Goal: Task Accomplishment & Management: Complete application form

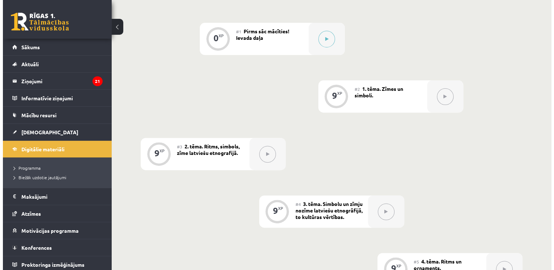
scroll to position [233, 0]
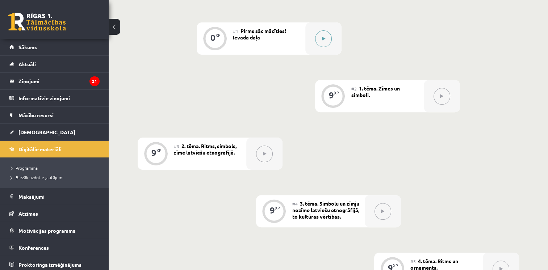
click at [325, 36] on button at bounding box center [323, 38] width 17 height 17
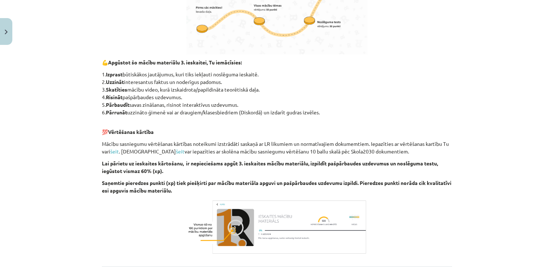
scroll to position [412, 0]
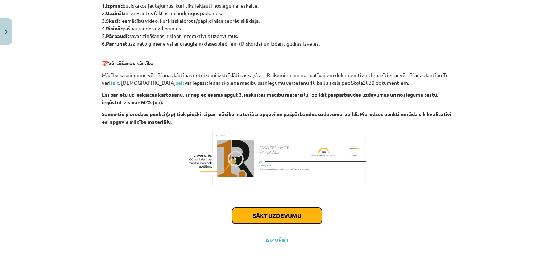
click at [264, 216] on button "Sākt uzdevumu" at bounding box center [277, 216] width 90 height 16
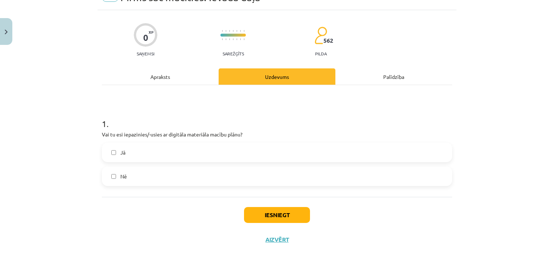
scroll to position [18, 0]
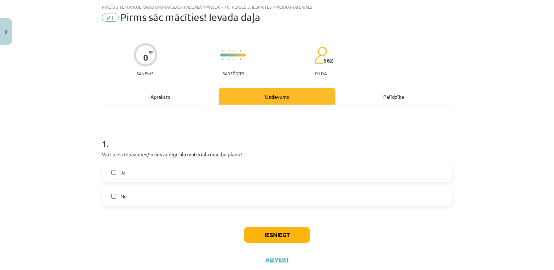
click at [206, 166] on label "Jā" at bounding box center [277, 172] width 349 height 18
click at [277, 232] on button "Iesniegt" at bounding box center [277, 235] width 66 height 16
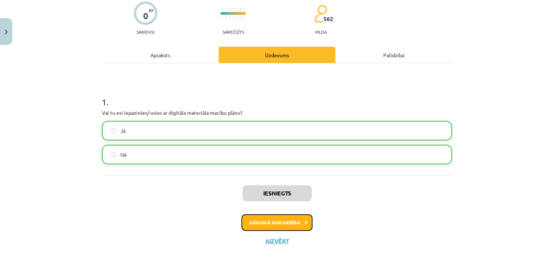
click at [294, 220] on button "Nākamā nodarbība" at bounding box center [276, 223] width 71 height 17
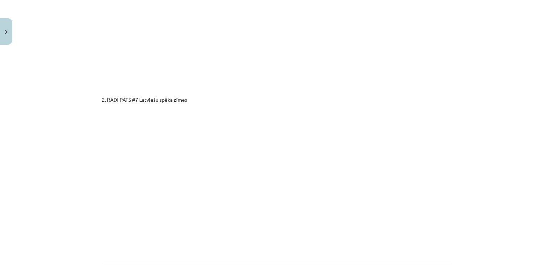
scroll to position [1258, 0]
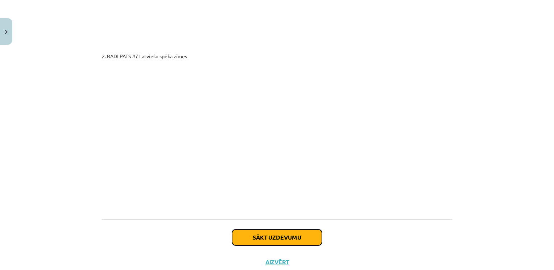
click at [270, 230] on button "Sākt uzdevumu" at bounding box center [277, 238] width 90 height 16
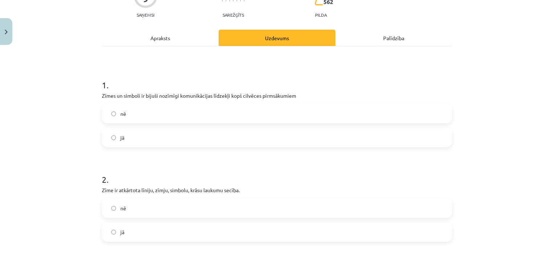
scroll to position [82, 0]
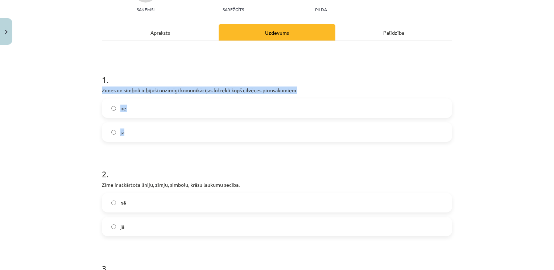
drag, startPoint x: 96, startPoint y: 88, endPoint x: 146, endPoint y: 131, distance: 66.1
click at [146, 131] on div "9 XP Saņemsi Sarežģīts 562 pilda Apraksts Uzdevums Palīdzība 1 . Zīmes un simbo…" at bounding box center [277, 181] width 359 height 431
copy div "Zīmes un simboli ir bijuši nozīmīgi komunikācijas līdzekļi kopš cilvēces pirmsā…"
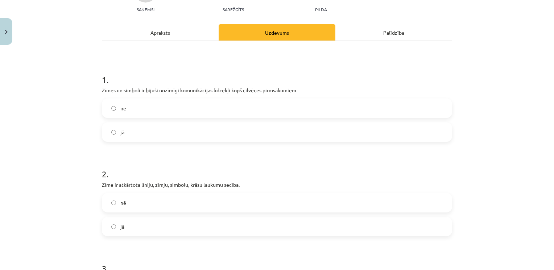
click at [130, 77] on h1 "1 ." at bounding box center [277, 73] width 350 height 22
click at [128, 140] on label "jā" at bounding box center [277, 132] width 349 height 18
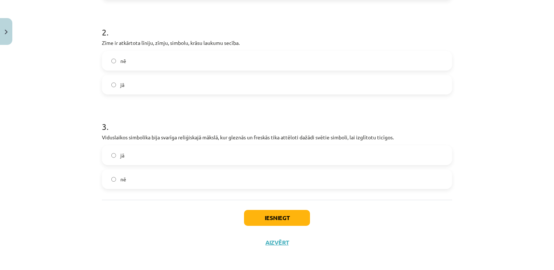
scroll to position [224, 0]
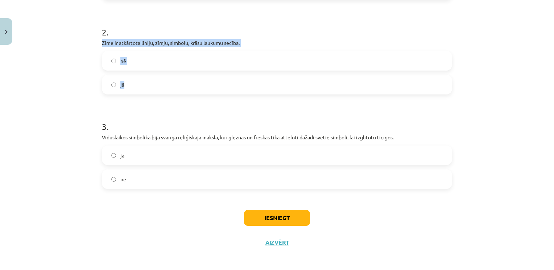
drag, startPoint x: 99, startPoint y: 41, endPoint x: 139, endPoint y: 90, distance: 63.9
click at [139, 90] on div "2 . Zīme ir atkārtota līniju, zīmju, simbolu, krāsu laukumu secība. nē jā" at bounding box center [277, 54] width 350 height 80
copy div "Zīme ir atkārtota līniju, zīmju, simbolu, krāsu laukumu secība. nē jā"
click at [130, 58] on label "nē" at bounding box center [277, 61] width 349 height 18
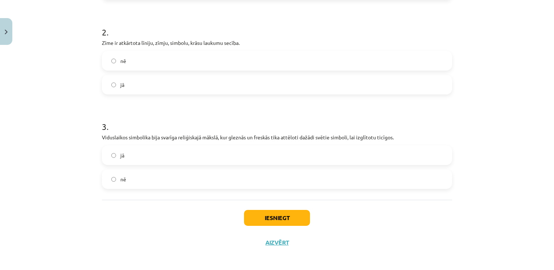
scroll to position [227, 0]
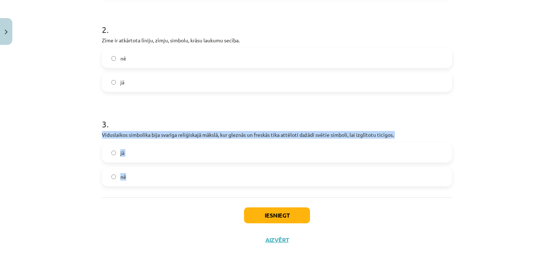
drag, startPoint x: 100, startPoint y: 133, endPoint x: 140, endPoint y: 173, distance: 56.6
click at [140, 173] on div "3 . Viduslaikos simbolika bija svarīga reliģiskajā mākslā, kur gleznās un fresk…" at bounding box center [277, 147] width 350 height 80
copy div "Viduslaikos simbolika bija svarīga reliģiskajā mākslā, kur gleznās un freskās t…"
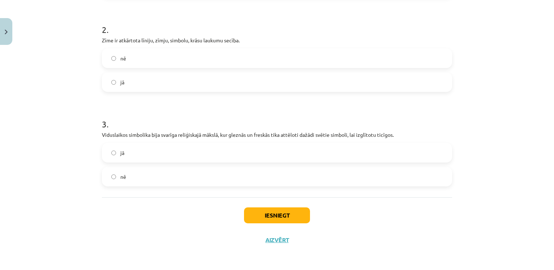
click at [78, 76] on div "Mācību tēma: Kultūras un mākslas i (vizuālā māksla) - 10. klases 3. ieskaites m…" at bounding box center [277, 135] width 554 height 270
click at [135, 150] on label "jā" at bounding box center [277, 153] width 349 height 18
click at [268, 212] on button "Iesniegt" at bounding box center [277, 216] width 66 height 16
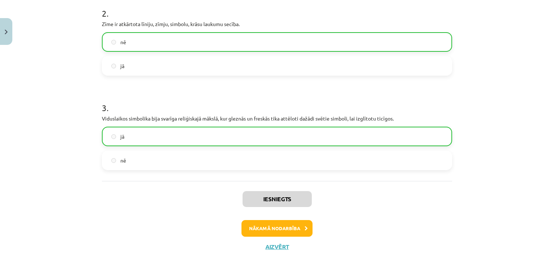
scroll to position [244, 0]
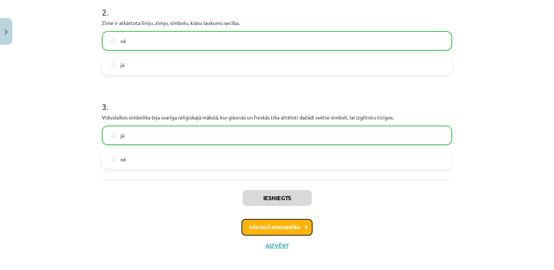
click at [281, 225] on button "Nākamā nodarbība" at bounding box center [276, 227] width 71 height 17
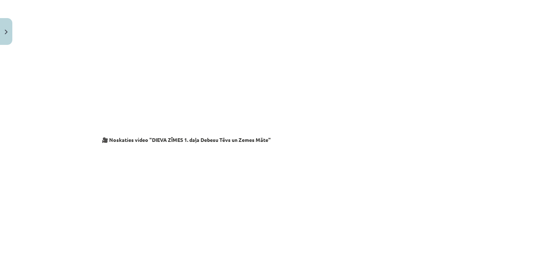
scroll to position [1213, 0]
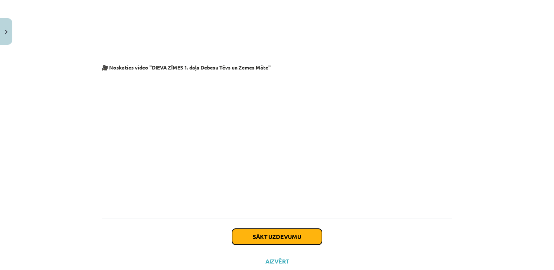
click at [279, 229] on button "Sākt uzdevumu" at bounding box center [277, 237] width 90 height 16
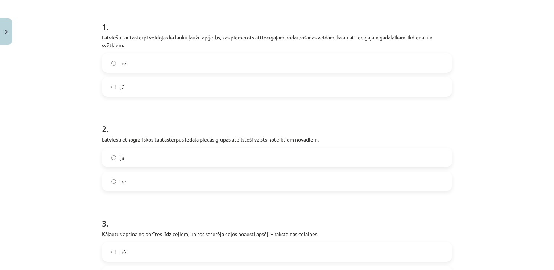
scroll to position [18, 0]
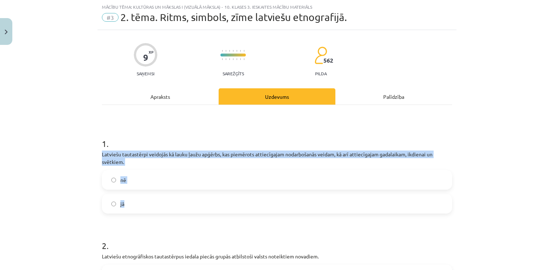
drag, startPoint x: 99, startPoint y: 153, endPoint x: 144, endPoint y: 206, distance: 69.4
click at [144, 206] on div "1 . Latviešu tautastērpi veidojās kā lauku ļaužu apģērbs, kas piemērots attiecī…" at bounding box center [277, 170] width 350 height 88
copy div "Latviešu tautastērpi veidojās kā lauku ļaužu apģērbs, kas piemērots attiecīgaja…"
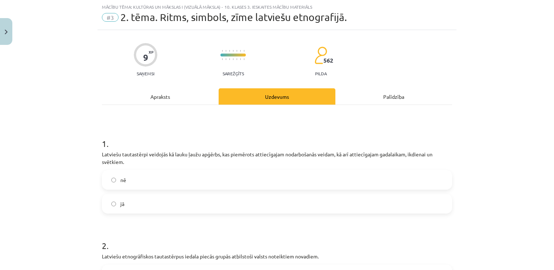
click at [75, 107] on div "Mācību tēma: Kultūras un mākslas i (vizuālā māksla) - 10. klases 3. ieskaites m…" at bounding box center [277, 135] width 554 height 270
click at [151, 204] on label "jā" at bounding box center [277, 204] width 349 height 18
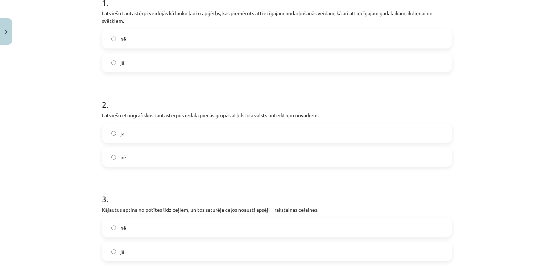
scroll to position [160, 0]
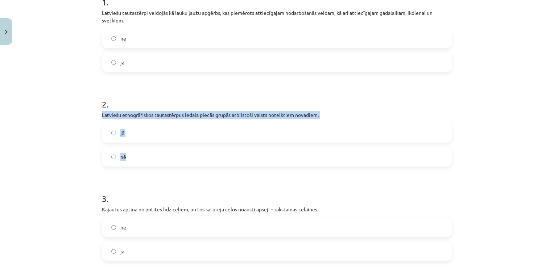
drag, startPoint x: 96, startPoint y: 111, endPoint x: 152, endPoint y: 159, distance: 74.5
click at [152, 159] on div "9 XP Saņemsi Sarežģīts 562 pilda Apraksts Uzdevums Palīdzība 1 . Latviešu tauta…" at bounding box center [277, 107] width 359 height 439
copy div "Latviešu etnogrāfiskos tautastērpus iedala piecās grupās atbilstoši valsts note…"
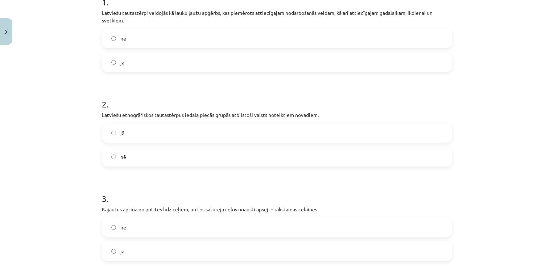
click at [39, 58] on div "Mācību tēma: Kultūras un mākslas i (vizuālā māksla) - 10. klases 3. ieskaites m…" at bounding box center [277, 135] width 554 height 270
click at [245, 131] on label "jā" at bounding box center [277, 133] width 349 height 18
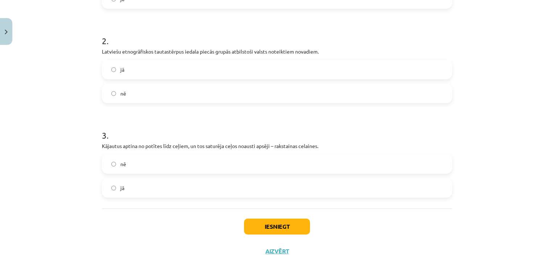
scroll to position [235, 0]
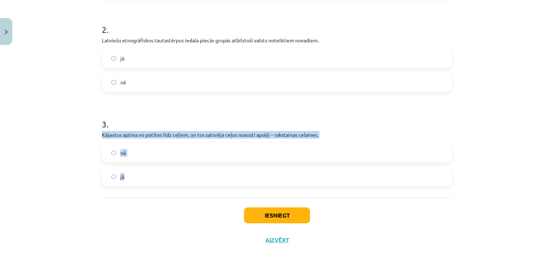
drag, startPoint x: 98, startPoint y: 134, endPoint x: 152, endPoint y: 182, distance: 72.7
click at [152, 182] on div "9 XP Saņemsi Sarežģīts 562 pilda Apraksts Uzdevums Palīdzība 1 . Latviešu tauta…" at bounding box center [277, 33] width 359 height 439
copy div "Kājautus aptina no potītes līdz ceļiem, un tos saturēja ceļos noausti apsēji – …"
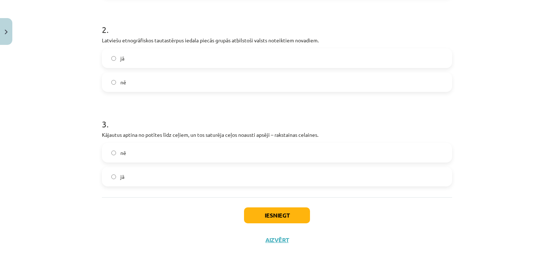
click at [94, 92] on div "Mācību tēma: Kultūras un mākslas i (vizuālā māksla) - 10. klases 3. ieskaites m…" at bounding box center [277, 135] width 554 height 270
click at [134, 169] on label "jā" at bounding box center [277, 177] width 349 height 18
click at [274, 217] on button "Iesniegt" at bounding box center [277, 216] width 66 height 16
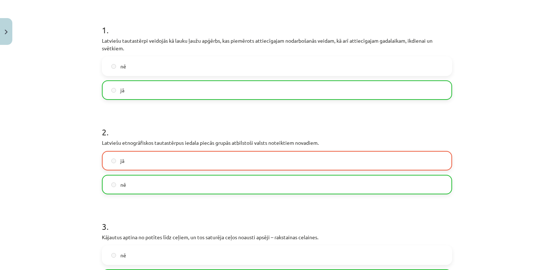
scroll to position [257, 0]
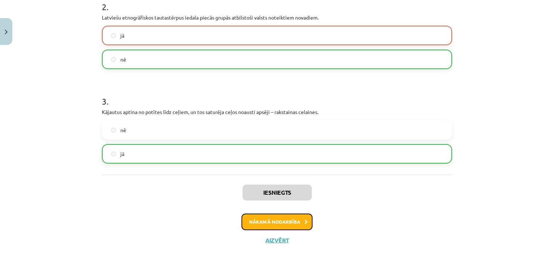
click at [292, 217] on button "Nākamā nodarbība" at bounding box center [276, 222] width 71 height 17
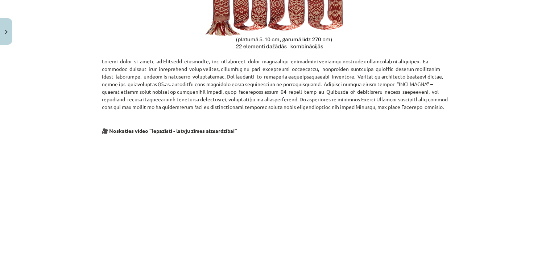
scroll to position [412, 0]
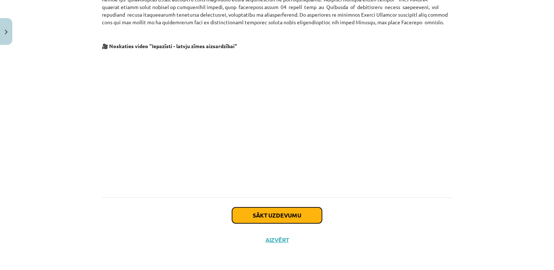
click at [270, 218] on button "Sākt uzdevumu" at bounding box center [277, 216] width 90 height 16
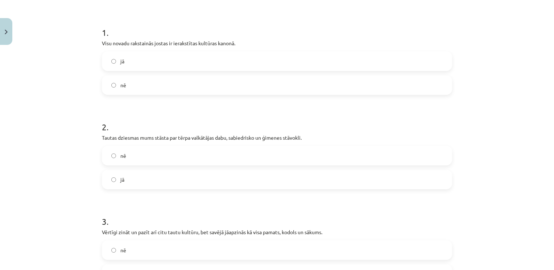
scroll to position [141, 0]
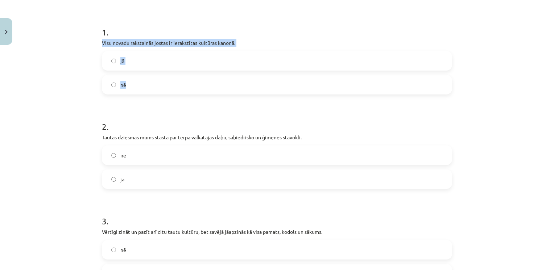
drag, startPoint x: 97, startPoint y: 40, endPoint x: 152, endPoint y: 90, distance: 73.9
click at [152, 90] on div "9 XP Saņemsi Sarežģīts 562 pilda Apraksts Uzdevums Palīdzība 1 . Visu novadu ra…" at bounding box center [277, 133] width 359 height 431
copy div "Visu novadu rakstainās jostas ir ierakstītas kultūras kanonā. jā nē"
click at [55, 56] on div "Mācību tēma: Kultūras un mākslas i (vizuālā māksla) - 10. klases 3. ieskaites m…" at bounding box center [277, 135] width 554 height 270
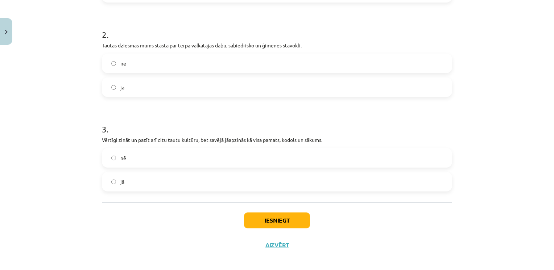
scroll to position [238, 0]
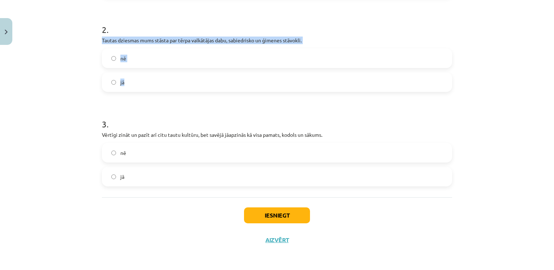
drag, startPoint x: 98, startPoint y: 37, endPoint x: 148, endPoint y: 80, distance: 66.3
click at [148, 80] on div "9 XP Saņemsi Sarežģīts 562 pilda Apraksts Uzdevums Palīdzība 1 . Visu novadu ra…" at bounding box center [277, 36] width 359 height 431
copy div "Tautas dziesmas mums stāsta par tērpa valkātājas dabu, sabiedrisko un ģimenes s…"
click at [55, 62] on div "Mācību tēma: Kultūras un mākslas i (vizuālā māksla) - 10. klases 3. ieskaites m…" at bounding box center [277, 135] width 554 height 270
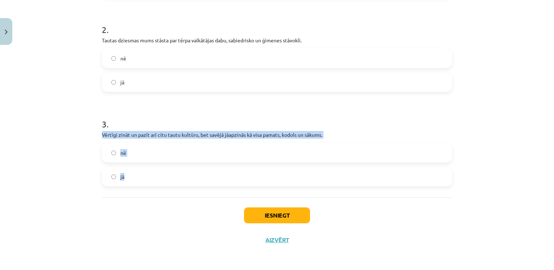
drag, startPoint x: 94, startPoint y: 132, endPoint x: 165, endPoint y: 178, distance: 84.5
click at [165, 178] on div "9 XP Saņemsi Sarežģīts 562 pilda Apraksts Uzdevums Palīdzība 1 . Visu novadu ra…" at bounding box center [277, 36] width 359 height 431
copy div "Vērtīgi zināt un pazīt arī citu tautu kultūru, bet savējā jāapzinās kā visa pam…"
click at [103, 131] on p "Vērtīgi zināt un pazīt arī citu tautu kultūru, bet savējā jāapzinās kā visa pam…" at bounding box center [277, 135] width 350 height 8
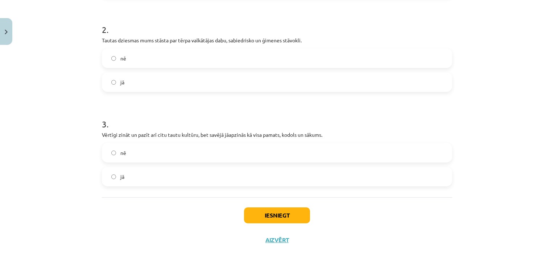
click at [135, 174] on label "jā" at bounding box center [277, 177] width 349 height 18
click at [252, 214] on button "Iesniegt" at bounding box center [277, 216] width 66 height 16
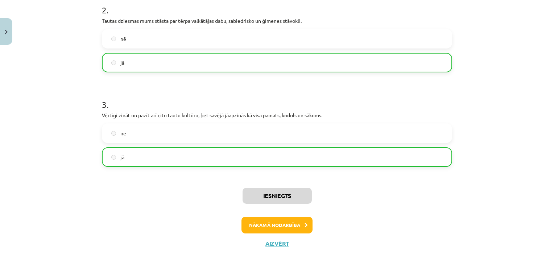
scroll to position [261, 0]
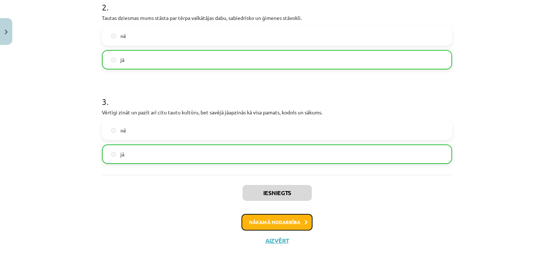
click at [283, 220] on button "Nākamā nodarbība" at bounding box center [276, 222] width 71 height 17
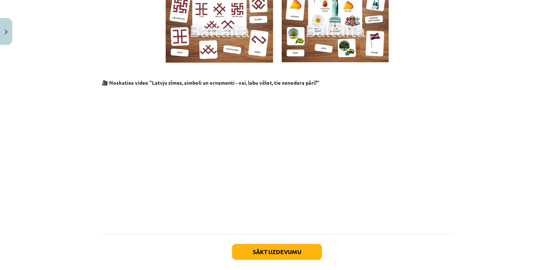
scroll to position [709, 0]
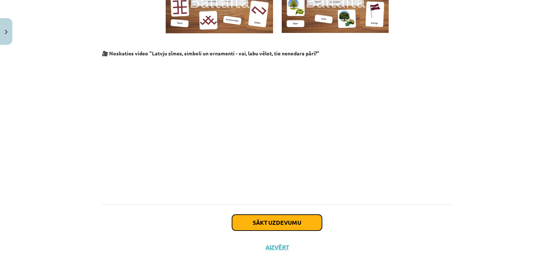
click at [275, 218] on button "Sākt uzdevumu" at bounding box center [277, 223] width 90 height 16
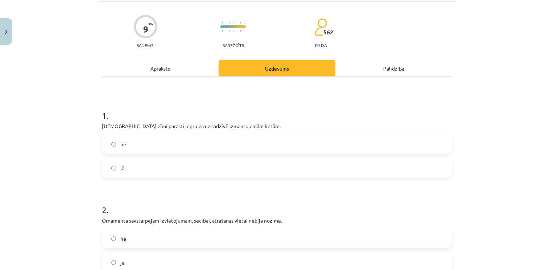
scroll to position [18, 0]
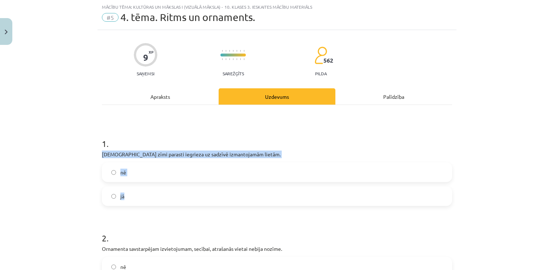
drag, startPoint x: 99, startPoint y: 152, endPoint x: 145, endPoint y: 195, distance: 63.8
click at [145, 195] on div "9 XP Saņemsi Sarežģīts 562 pilda Apraksts Uzdevums Palīdzība 1 . Dieva zīmi par…" at bounding box center [277, 245] width 359 height 431
copy div "Dieva zīmi parasti iegrieza uz sadzīvē izmantojamām lietām. nē jā"
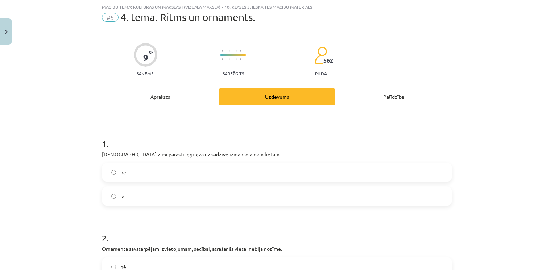
click at [125, 129] on h1 "1 ." at bounding box center [277, 137] width 350 height 22
click at [133, 194] on label "jā" at bounding box center [277, 196] width 349 height 18
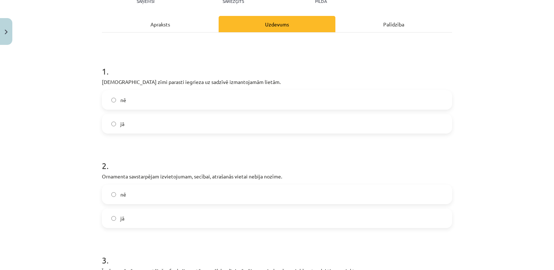
scroll to position [140, 0]
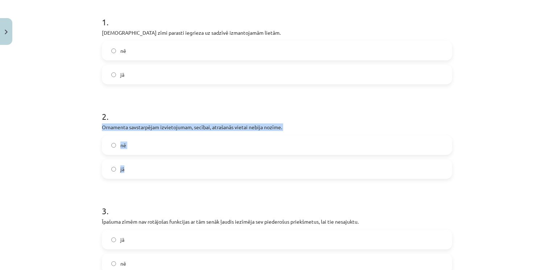
drag, startPoint x: 97, startPoint y: 124, endPoint x: 154, endPoint y: 173, distance: 74.8
click at [154, 173] on div "9 XP Saņemsi Sarežģīts 562 pilda Apraksts Uzdevums Palīdzība 1 . Dieva zīmi par…" at bounding box center [277, 123] width 359 height 431
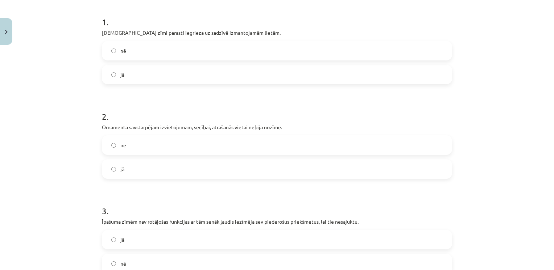
click at [157, 109] on h1 "2 ." at bounding box center [277, 110] width 350 height 22
click at [148, 147] on label "nē" at bounding box center [277, 145] width 349 height 18
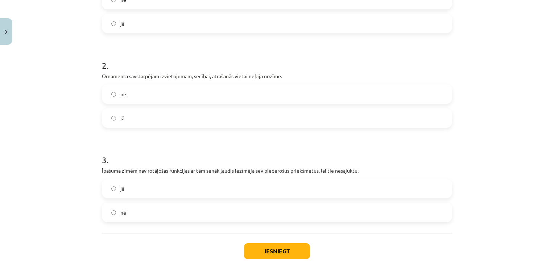
scroll to position [192, 0]
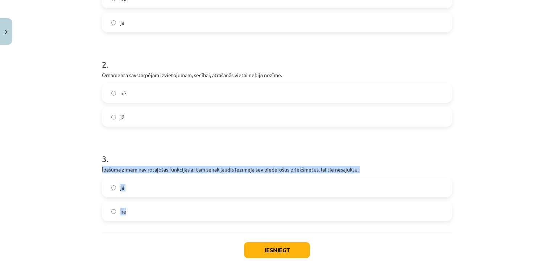
drag, startPoint x: 96, startPoint y: 167, endPoint x: 144, endPoint y: 228, distance: 77.5
click at [144, 228] on div "9 XP Saņemsi Sarežģīts 562 pilda Apraksts Uzdevums Palīdzība 1 . Dieva zīmi par…" at bounding box center [277, 71] width 359 height 431
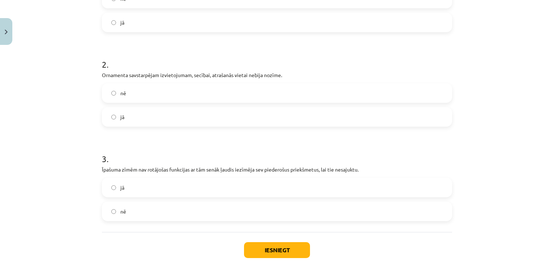
click at [74, 111] on div "Mācību tēma: Kultūras un mākslas i (vizuālā māksla) - 10. klases 3. ieskaites m…" at bounding box center [277, 135] width 554 height 270
click at [150, 191] on label "jā" at bounding box center [277, 188] width 349 height 18
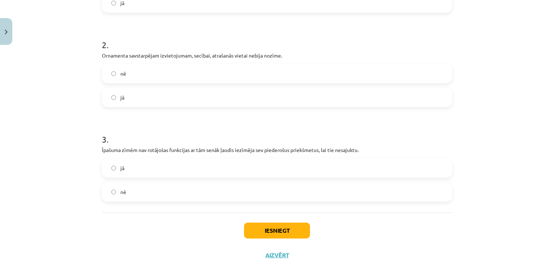
scroll to position [212, 0]
click at [280, 225] on button "Iesniegt" at bounding box center [277, 231] width 66 height 16
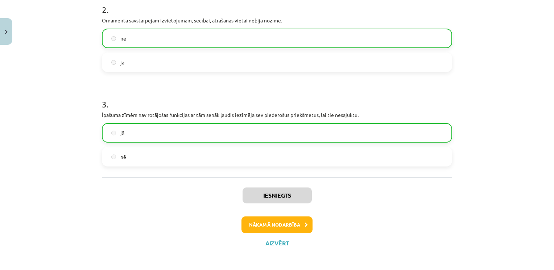
scroll to position [249, 0]
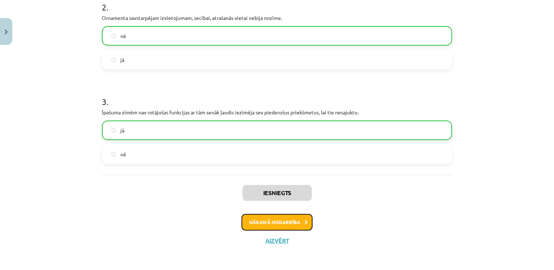
click at [292, 220] on button "Nākamā nodarbība" at bounding box center [276, 222] width 71 height 17
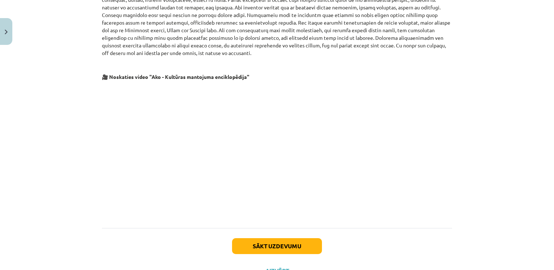
scroll to position [1422, 0]
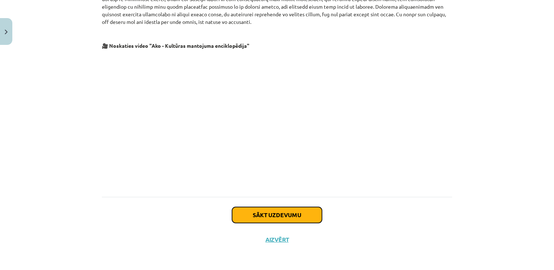
click at [292, 219] on button "Sākt uzdevumu" at bounding box center [277, 215] width 90 height 16
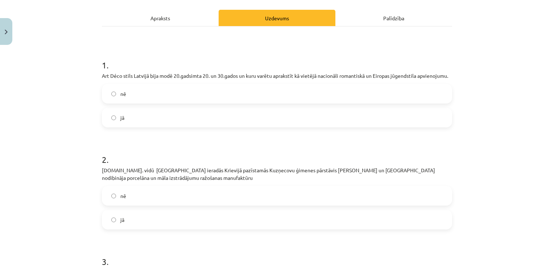
scroll to position [110, 0]
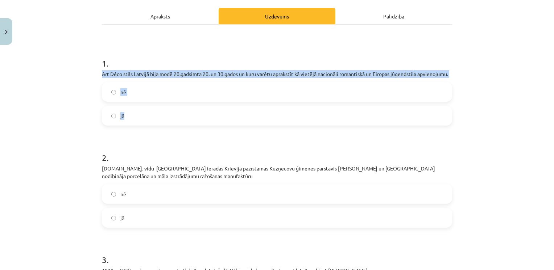
drag, startPoint x: 98, startPoint y: 72, endPoint x: 136, endPoint y: 120, distance: 60.8
click at [136, 120] on div "8 XP Saņemsi Sarežģīts 562 pilda Apraksts Uzdevums Palīdzība 1 . Art Déco stils…" at bounding box center [277, 220] width 359 height 541
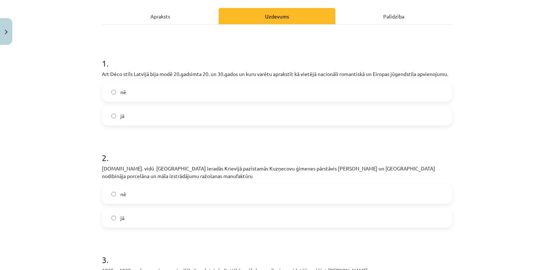
click at [67, 43] on div "Mācību tēma: Kultūras un mākslas i (vizuālā māksla) - 10. klases 3. ieskaites m…" at bounding box center [277, 135] width 554 height 270
click at [123, 111] on label "jā" at bounding box center [277, 116] width 349 height 18
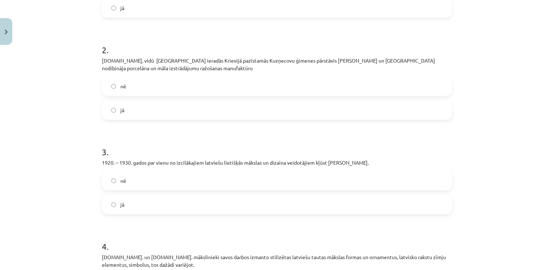
scroll to position [223, 0]
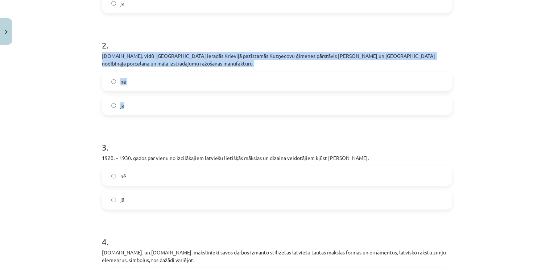
drag, startPoint x: 99, startPoint y: 52, endPoint x: 159, endPoint y: 108, distance: 82.3
click at [159, 108] on div "8 XP Saņemsi Sarežģīts 562 pilda Apraksts Uzdevums Palīdzība 1 . Art Déco stils…" at bounding box center [277, 107] width 359 height 541
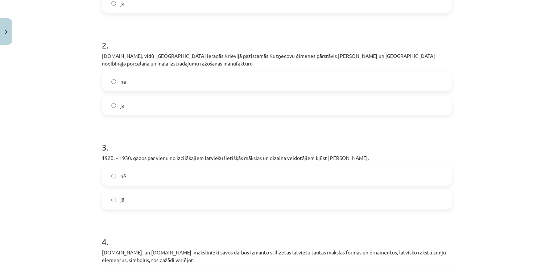
click at [54, 39] on div "Mācību tēma: Kultūras un mākslas i (vizuālā māksla) - 10. klases 3. ieskaites m…" at bounding box center [277, 135] width 554 height 270
click at [125, 111] on label "jā" at bounding box center [277, 105] width 349 height 18
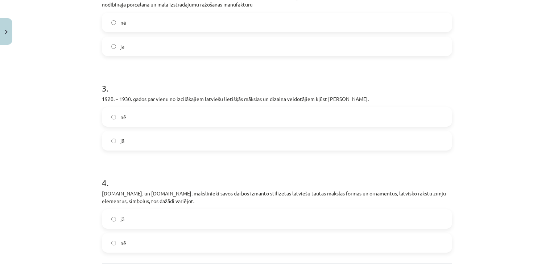
scroll to position [294, 0]
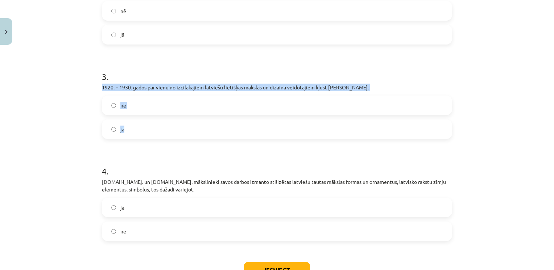
drag, startPoint x: 99, startPoint y: 89, endPoint x: 156, endPoint y: 134, distance: 72.8
click at [156, 134] on div "3 . 1920. – 1930. gados par vienu no izcilākajiem latviešu lietišķās mākslas un…" at bounding box center [277, 99] width 350 height 80
click at [127, 128] on label "jā" at bounding box center [277, 129] width 349 height 18
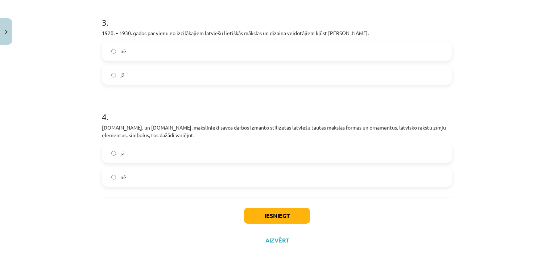
scroll to position [348, 0]
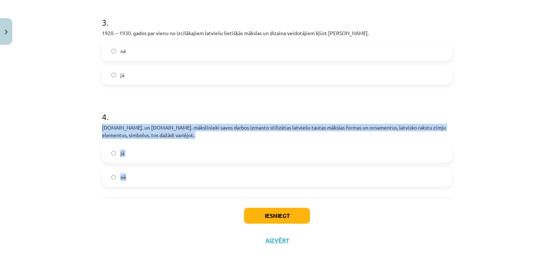
drag, startPoint x: 98, startPoint y: 126, endPoint x: 161, endPoint y: 173, distance: 78.4
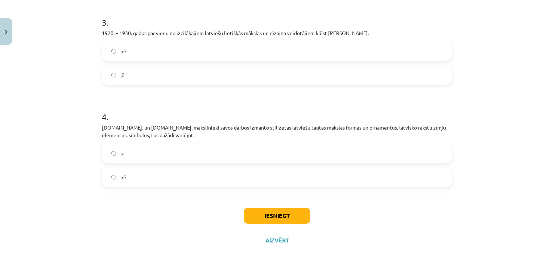
click at [131, 114] on h1 "4 ." at bounding box center [277, 110] width 350 height 22
click at [130, 157] on label "jā" at bounding box center [277, 153] width 349 height 18
click at [261, 215] on button "Iesniegt" at bounding box center [277, 216] width 66 height 16
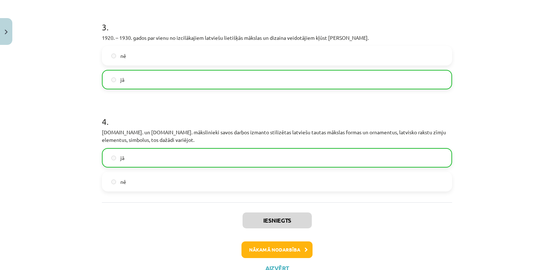
scroll to position [371, 0]
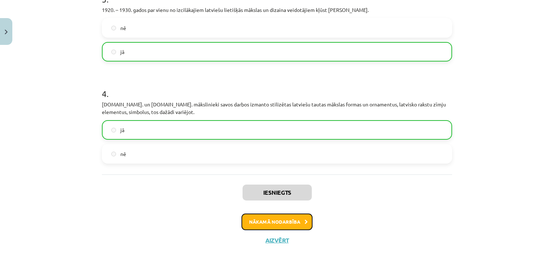
click at [281, 220] on button "Nākamā nodarbība" at bounding box center [276, 222] width 71 height 17
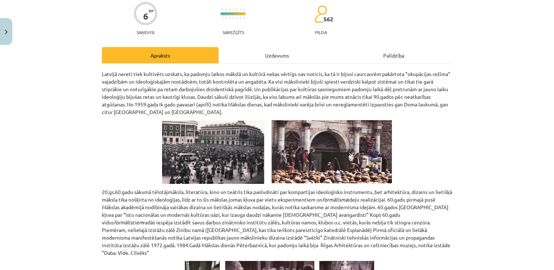
scroll to position [18, 0]
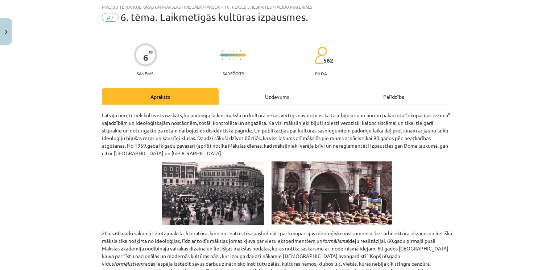
click at [144, 59] on div "6" at bounding box center [145, 58] width 5 height 10
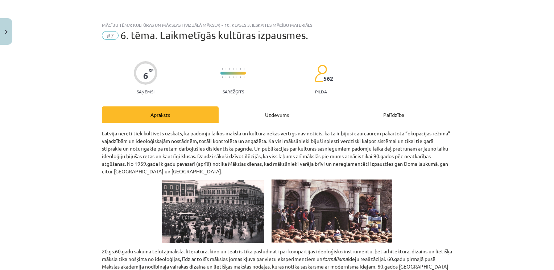
click at [170, 35] on span "6. tēma. Laikmetīgās kultūras izpausmes." at bounding box center [214, 35] width 188 height 12
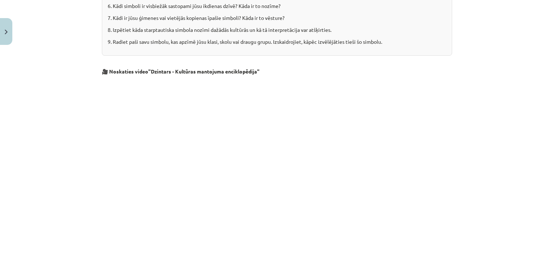
scroll to position [975, 0]
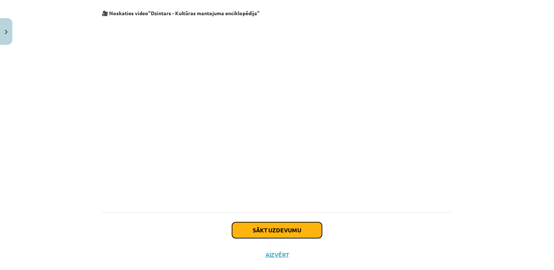
click at [298, 223] on button "Sākt uzdevumu" at bounding box center [277, 231] width 90 height 16
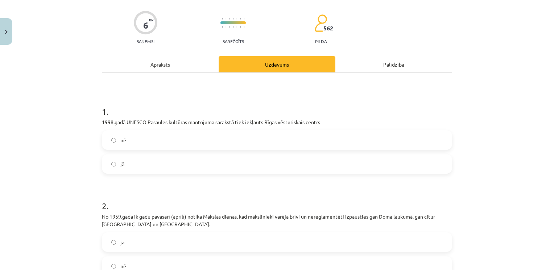
scroll to position [18, 0]
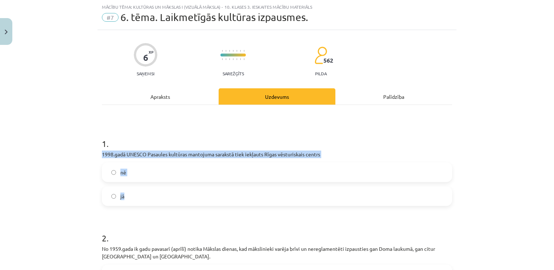
drag, startPoint x: 97, startPoint y: 151, endPoint x: 141, endPoint y: 200, distance: 66.0
click at [141, 200] on div "6 XP Saņemsi Sarežģīts 562 pilda Apraksts Uzdevums Palīdzība 1 . 1998.gadā UNES…" at bounding box center [277, 249] width 359 height 439
click at [139, 188] on label "jā" at bounding box center [277, 196] width 349 height 18
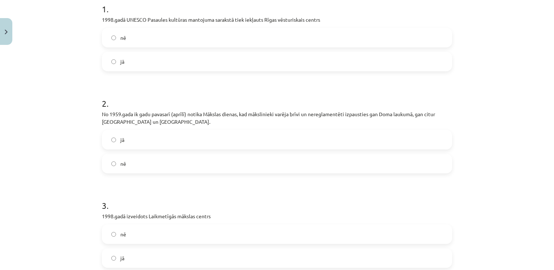
scroll to position [187, 0]
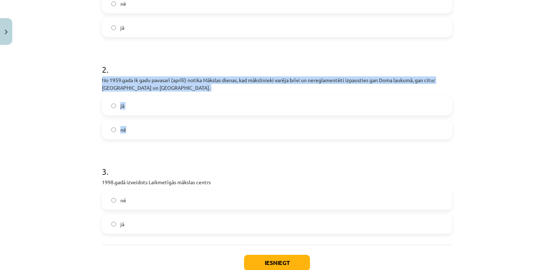
drag, startPoint x: 97, startPoint y: 78, endPoint x: 144, endPoint y: 136, distance: 74.4
click at [144, 136] on div "6 XP Saņemsi Sarežģīts 562 pilda Apraksts Uzdevums Palīdzība 1 . 1998.gadā UNES…" at bounding box center [277, 80] width 359 height 439
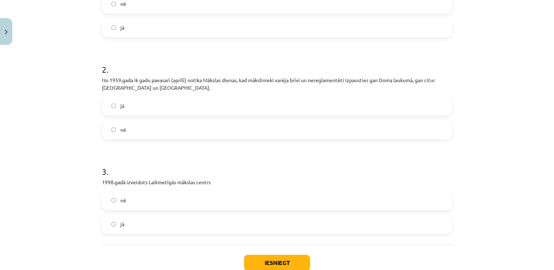
click at [67, 63] on div "Mācību tēma: Kultūras un mākslas i (vizuālā māksla) - 10. klases 3. ieskaites m…" at bounding box center [277, 135] width 554 height 270
click at [145, 132] on label "nē" at bounding box center [277, 130] width 349 height 18
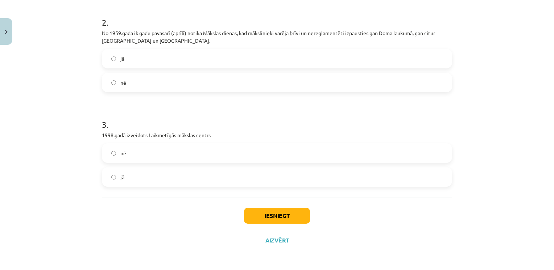
scroll to position [235, 0]
drag, startPoint x: 98, startPoint y: 134, endPoint x: 156, endPoint y: 169, distance: 68.1
click at [156, 169] on div "6 XP Saņemsi Sarežģīts 562 pilda Apraksts Uzdevums Palīdzība 1 . 1998.gadā UNES…" at bounding box center [277, 33] width 359 height 439
click at [142, 179] on label "jā" at bounding box center [277, 177] width 349 height 18
click at [278, 208] on button "Iesniegt" at bounding box center [277, 216] width 66 height 16
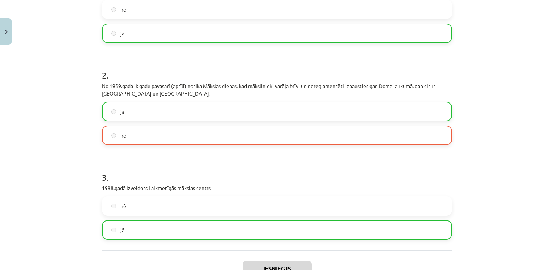
scroll to position [257, 0]
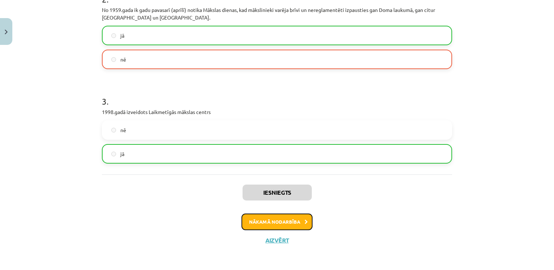
click at [270, 220] on button "Nākamā nodarbība" at bounding box center [276, 222] width 71 height 17
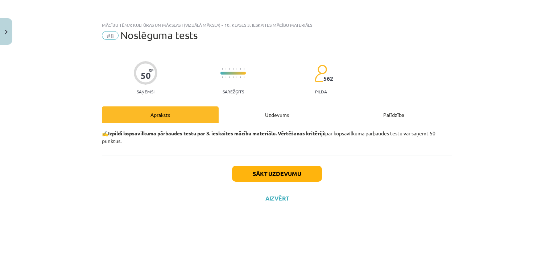
scroll to position [0, 0]
click at [271, 177] on button "Sākt uzdevumu" at bounding box center [277, 174] width 90 height 16
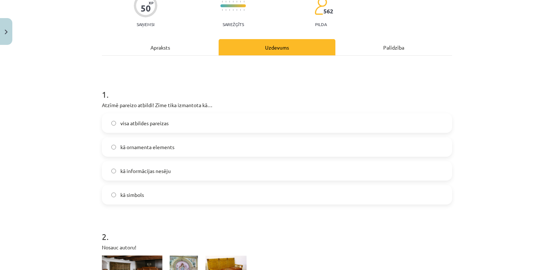
scroll to position [70, 0]
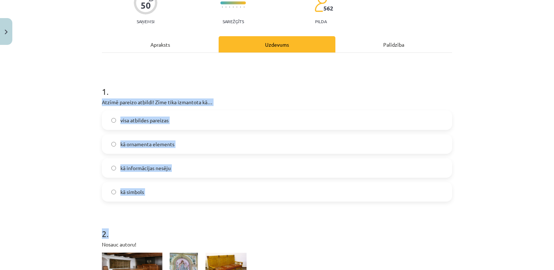
drag, startPoint x: 98, startPoint y: 101, endPoint x: 189, endPoint y: 204, distance: 137.9
drag, startPoint x: 189, startPoint y: 204, endPoint x: 155, endPoint y: 210, distance: 34.2
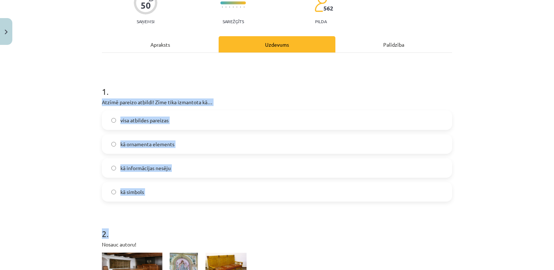
drag, startPoint x: 96, startPoint y: 101, endPoint x: 161, endPoint y: 191, distance: 111.4
click at [83, 121] on div "Mācību tēma: Kultūras un mākslas i (vizuālā māksla) - 10. klases 3. ieskaites m…" at bounding box center [277, 135] width 554 height 270
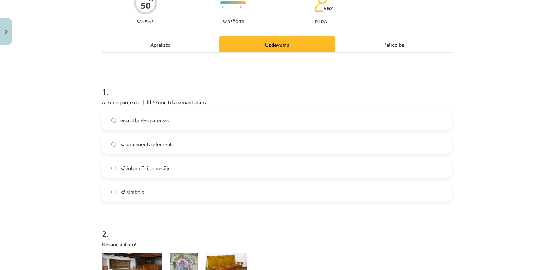
click at [162, 125] on label "visa atbildes pareizas" at bounding box center [277, 120] width 349 height 18
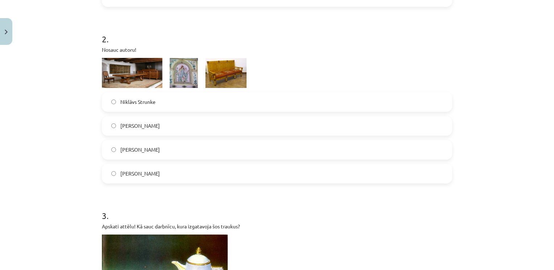
scroll to position [265, 0]
click at [166, 69] on img at bounding box center [174, 73] width 145 height 30
click at [175, 72] on img at bounding box center [174, 73] width 145 height 30
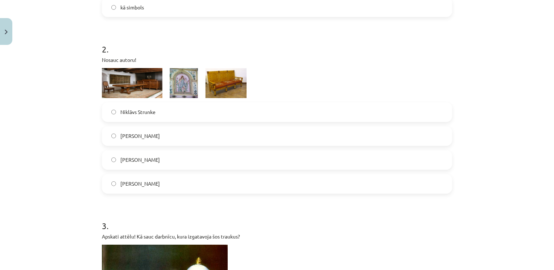
scroll to position [254, 0]
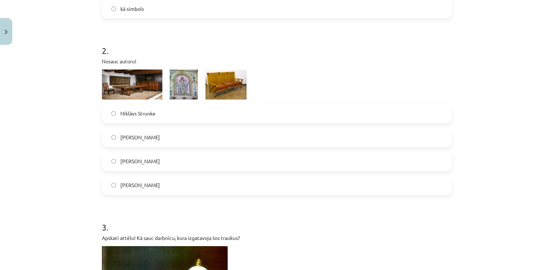
click at [202, 132] on label "[PERSON_NAME]" at bounding box center [277, 138] width 349 height 18
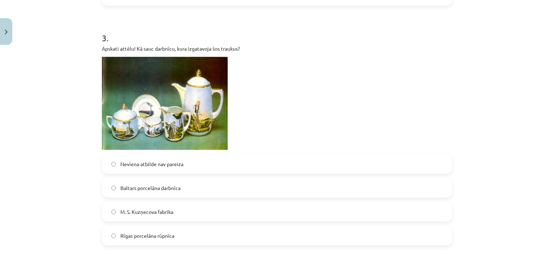
scroll to position [443, 0]
click at [196, 184] on label "Baltars porcelāna darbnīca" at bounding box center [277, 188] width 349 height 18
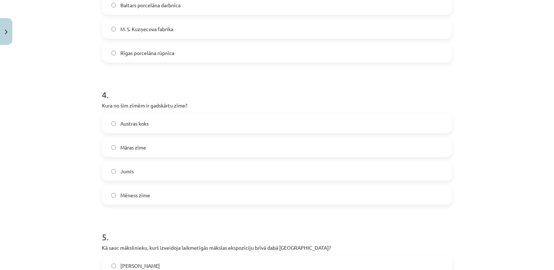
scroll to position [626, 0]
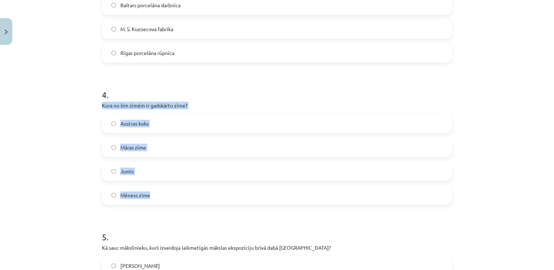
drag, startPoint x: 96, startPoint y: 104, endPoint x: 175, endPoint y: 194, distance: 120.5
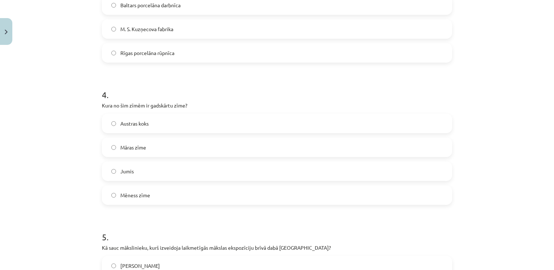
click at [80, 76] on div "Mācību tēma: Kultūras un mākslas i (vizuālā māksla) - 10. klases 3. ieskaites m…" at bounding box center [277, 135] width 554 height 270
click at [130, 176] on label "Jumis" at bounding box center [277, 171] width 349 height 18
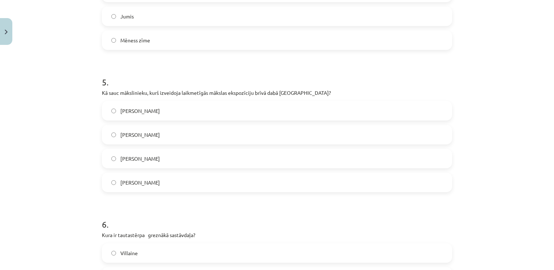
scroll to position [790, 0]
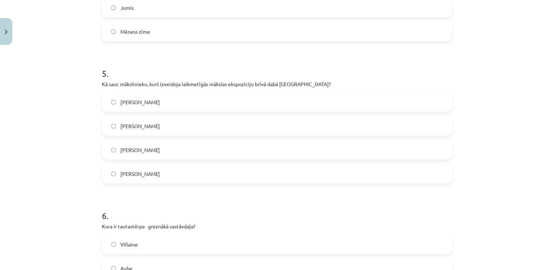
drag, startPoint x: 97, startPoint y: 81, endPoint x: 170, endPoint y: 172, distance: 116.6
click at [170, 172] on div "50 XP Saņemsi Sarežģīts 562 pilda Apraksts Uzdevums Palīdzība 1 . Atzīmē pareiz…" at bounding box center [277, 201] width 359 height 1886
click at [76, 102] on div "Mācību tēma: Kultūras un mākslas i (vizuālā māksla) - 10. klases 3. ieskaites m…" at bounding box center [277, 135] width 554 height 270
click at [121, 128] on span "Ojārs Pētersons" at bounding box center [140, 127] width 40 height 8
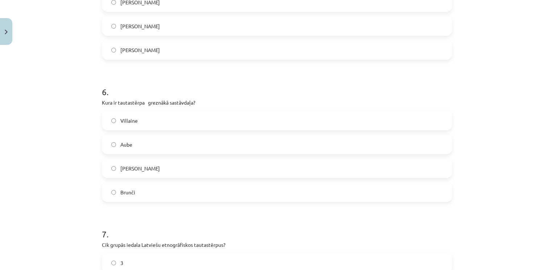
scroll to position [916, 0]
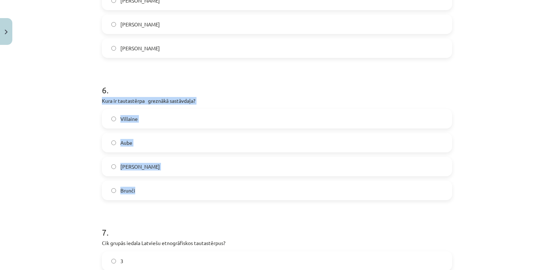
drag, startPoint x: 98, startPoint y: 101, endPoint x: 150, endPoint y: 190, distance: 102.8
click at [150, 190] on div "50 XP Saņemsi Sarežģīts 562 pilda Apraksts Uzdevums Palīdzība 1 . Atzīmē pareiz…" at bounding box center [277, 75] width 359 height 1886
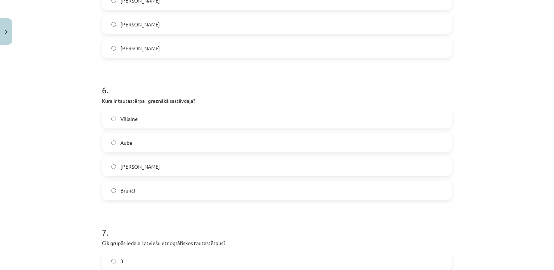
click at [54, 66] on div "Mācību tēma: Kultūras un mākslas i (vizuālā māksla) - 10. klases 3. ieskaites m…" at bounding box center [277, 135] width 554 height 270
click at [137, 166] on label "Josta" at bounding box center [277, 167] width 349 height 18
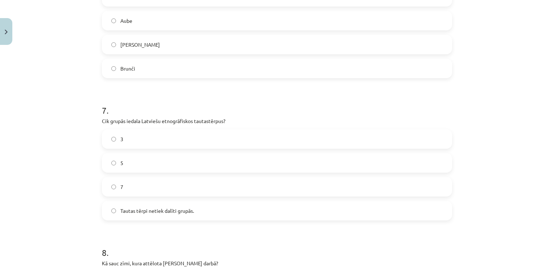
scroll to position [1042, 0]
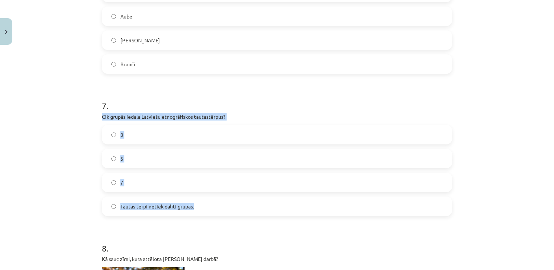
drag, startPoint x: 98, startPoint y: 115, endPoint x: 194, endPoint y: 210, distance: 134.3
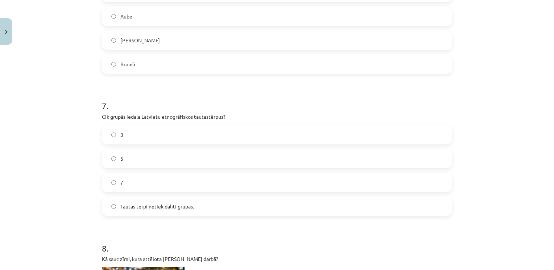
click at [59, 57] on div "Mācību tēma: Kultūras un mākslas i (vizuālā māksla) - 10. klases 3. ieskaites m…" at bounding box center [277, 135] width 554 height 270
click at [163, 179] on label "7" at bounding box center [277, 183] width 349 height 18
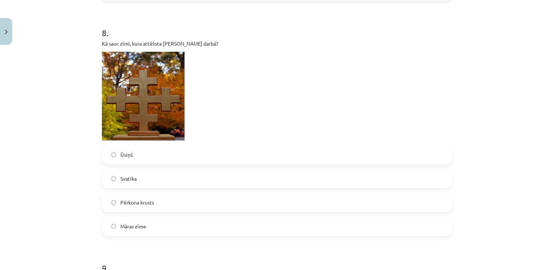
scroll to position [1277, 0]
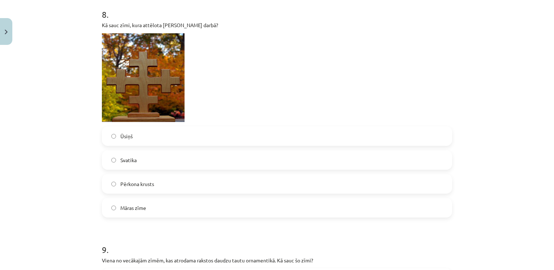
click at [176, 204] on label "Māras zīme" at bounding box center [277, 208] width 349 height 18
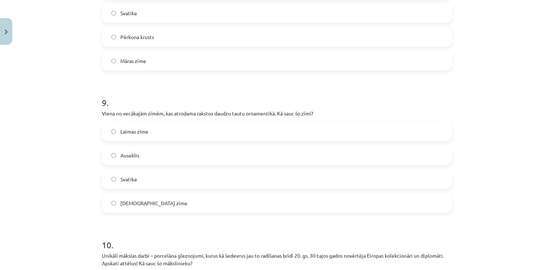
scroll to position [1450, 0]
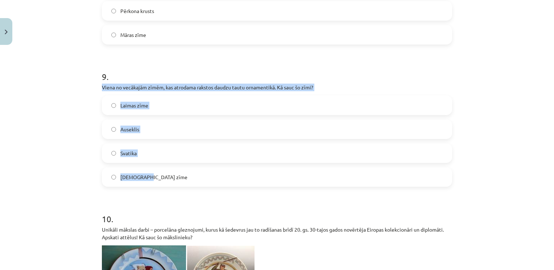
drag, startPoint x: 98, startPoint y: 85, endPoint x: 176, endPoint y: 174, distance: 119.2
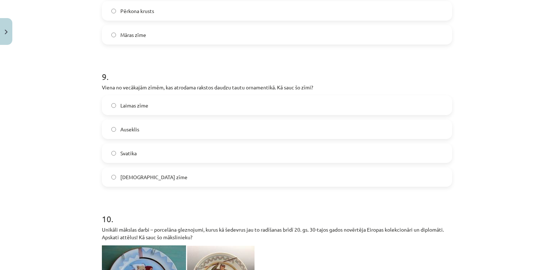
click at [59, 68] on div "Mācību tēma: Kultūras un mākslas i (vizuālā māksla) - 10. klases 3. ieskaites m…" at bounding box center [277, 135] width 554 height 270
click at [129, 157] on span "Svatika" at bounding box center [128, 154] width 16 height 8
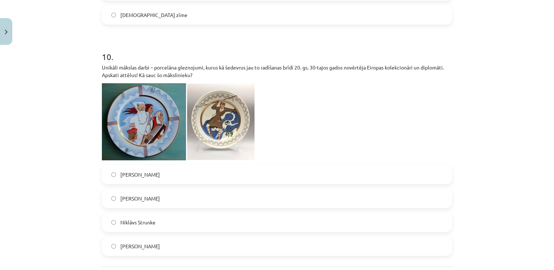
scroll to position [1622, 0]
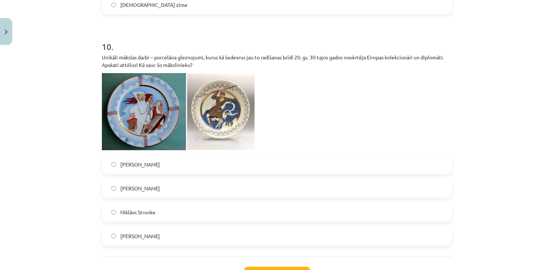
click at [225, 190] on label "[PERSON_NAME]" at bounding box center [277, 188] width 349 height 18
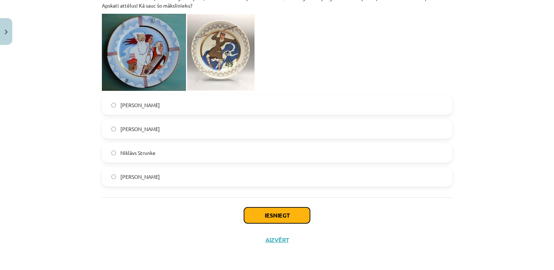
click at [263, 214] on button "Iesniegt" at bounding box center [277, 216] width 66 height 16
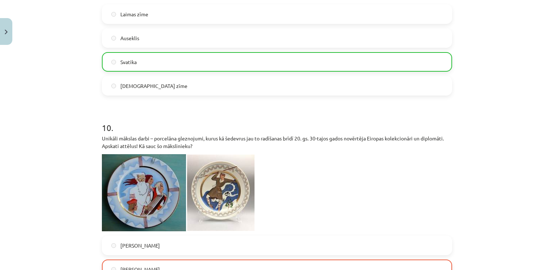
scroll to position [1705, 0]
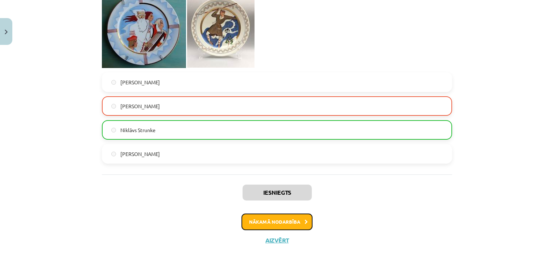
click at [286, 221] on button "Nākamā nodarbība" at bounding box center [276, 222] width 71 height 17
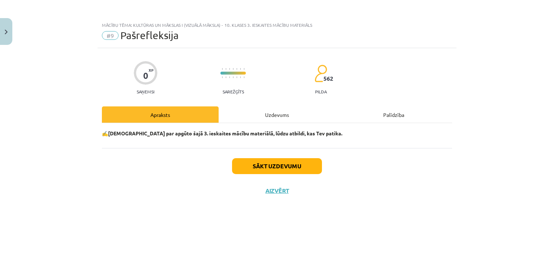
scroll to position [0, 0]
click at [300, 164] on button "Sākt uzdevumu" at bounding box center [277, 166] width 90 height 16
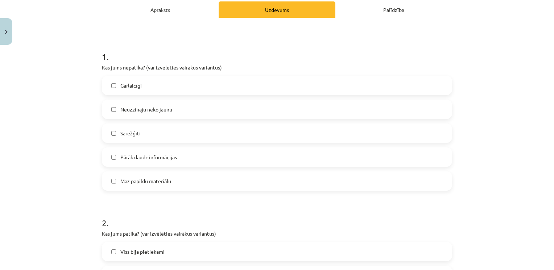
scroll to position [105, 0]
click at [223, 132] on label "Sarežģīti" at bounding box center [277, 133] width 349 height 18
click at [226, 159] on label "Pārāk daudz informācijas" at bounding box center [277, 157] width 349 height 18
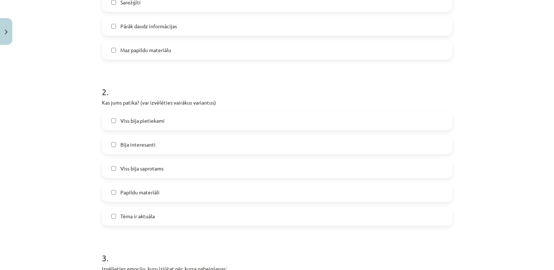
scroll to position [264, 0]
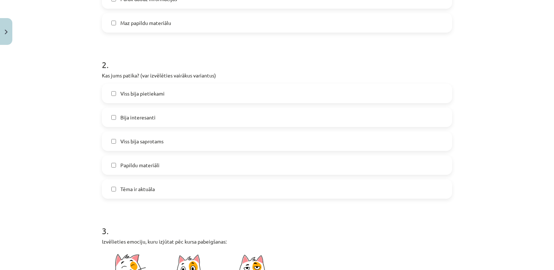
click at [189, 125] on label "Bija interesanti" at bounding box center [277, 117] width 349 height 18
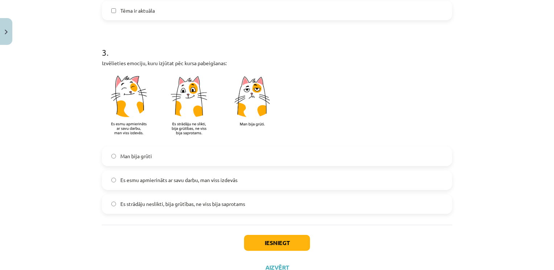
scroll to position [442, 0]
click at [192, 149] on label "Man bija grūti" at bounding box center [277, 157] width 349 height 18
click at [251, 237] on button "Iesniegt" at bounding box center [277, 243] width 66 height 16
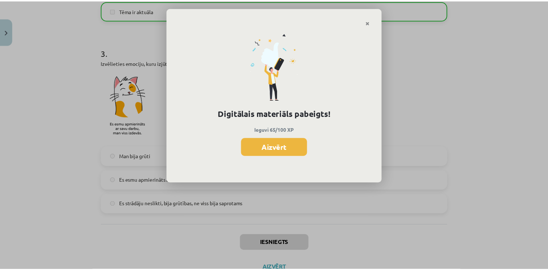
scroll to position [233, 0]
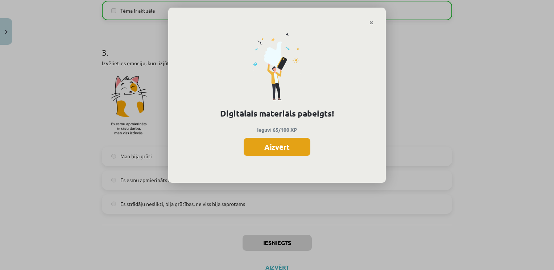
click at [290, 145] on button "Aizvērt" at bounding box center [277, 147] width 67 height 18
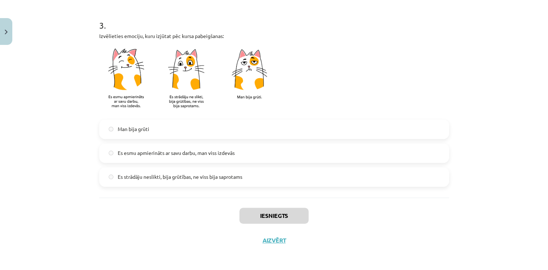
scroll to position [351, 0]
click at [275, 243] on button "Aizvērt" at bounding box center [275, 240] width 28 height 7
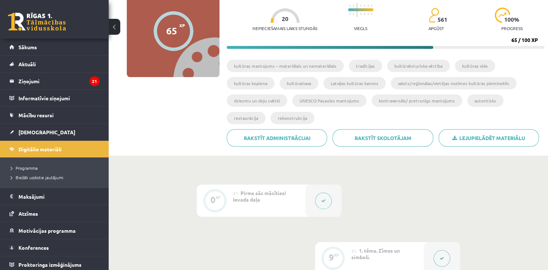
scroll to position [71, 0]
click at [30, 130] on span "[DEMOGRAPHIC_DATA]" at bounding box center [46, 132] width 57 height 7
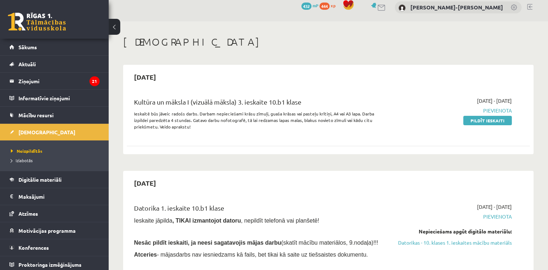
scroll to position [7, 0]
click at [475, 121] on link "Pildīt ieskaiti" at bounding box center [488, 119] width 49 height 9
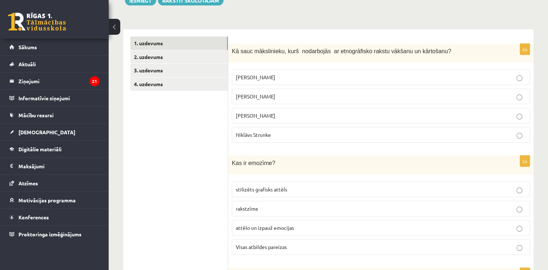
scroll to position [113, 0]
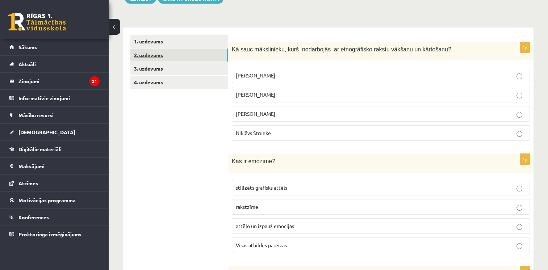
click at [194, 51] on link "2. uzdevums" at bounding box center [179, 55] width 98 height 13
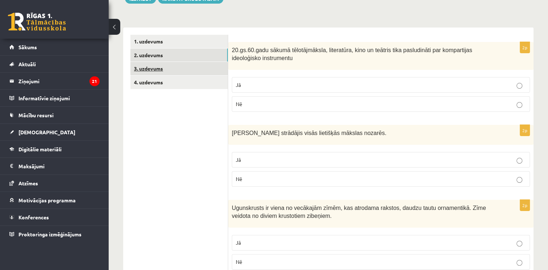
click at [191, 67] on link "3. uzdevums" at bounding box center [179, 68] width 98 height 13
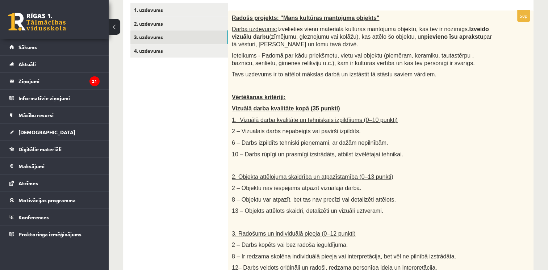
scroll to position [145, 0]
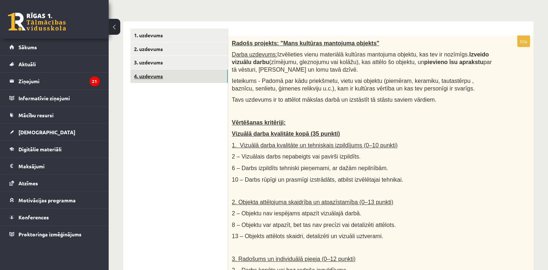
click at [191, 73] on link "4. uzdevums" at bounding box center [179, 76] width 98 height 13
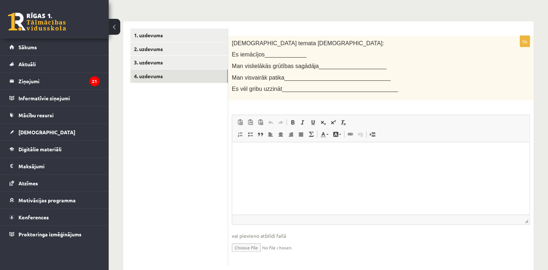
scroll to position [0, 0]
click at [186, 37] on link "1. uzdevums" at bounding box center [179, 35] width 98 height 13
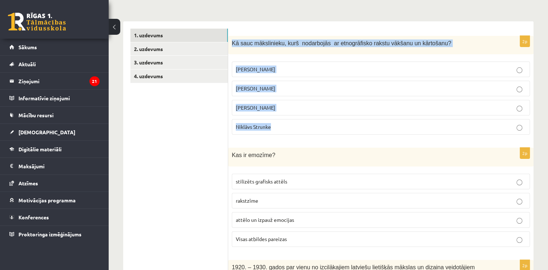
drag, startPoint x: 232, startPoint y: 43, endPoint x: 291, endPoint y: 125, distance: 101.4
click at [291, 125] on div "2p Kā sauc mākslinieku, kurš nodarbojās ar etnogrāfisko rakstu vākšanu un kārto…" at bounding box center [381, 88] width 306 height 105
copy div "Kā sauc mākslinieku, kurš nodarbojās ar etnogrāfisko rakstu vākšanu un kārtošan…"
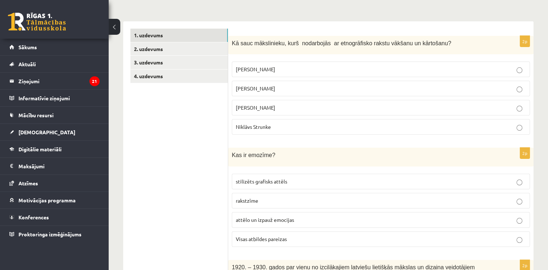
click at [270, 69] on span "[PERSON_NAME]" at bounding box center [256, 69] width 40 height 7
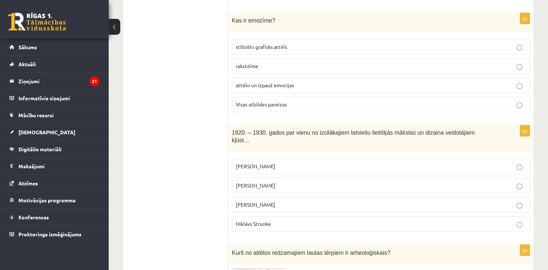
scroll to position [264, 0]
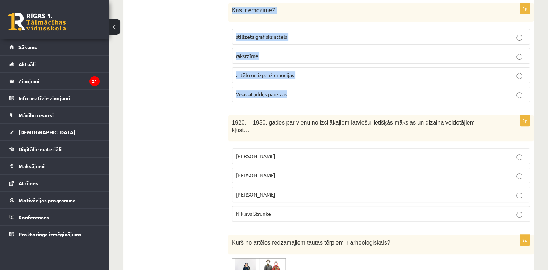
drag, startPoint x: 231, startPoint y: 9, endPoint x: 319, endPoint y: 98, distance: 125.8
click at [319, 98] on div "2p Kas ir emozīme? stilizēts grafisks attēls rakstzīme attēlo un izpauž emocija…" at bounding box center [381, 55] width 306 height 105
copy div "Kas ir emozīme? stilizēts grafisks attēls rakstzīme attēlo un izpauž emocijas V…"
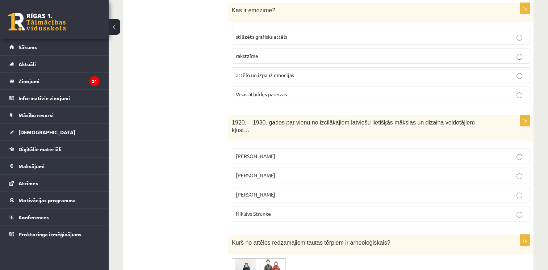
click at [267, 92] on span "Visas atbildes pareizas" at bounding box center [261, 94] width 51 height 7
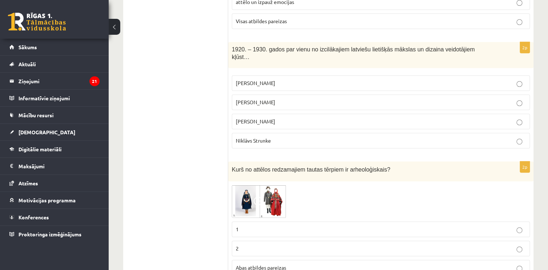
scroll to position [339, 0]
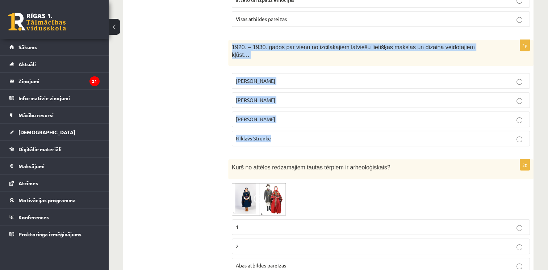
drag, startPoint x: 232, startPoint y: 42, endPoint x: 309, endPoint y: 123, distance: 111.8
click at [309, 123] on div "2p 1920. – 1930. gados par vienu no izcilākajiem latviešu lietišķās mākslas un …" at bounding box center [381, 96] width 306 height 112
copy div "1920. – 1930. gados par vienu no izcilākajiem latviešu lietišķās mākslas un diz…"
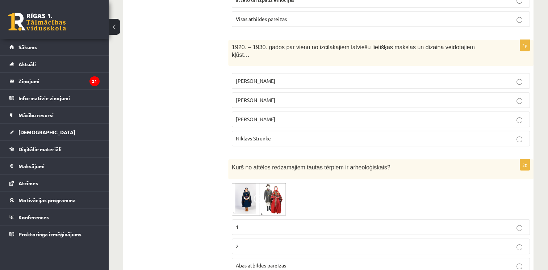
click at [259, 96] on p "[PERSON_NAME]" at bounding box center [381, 100] width 290 height 8
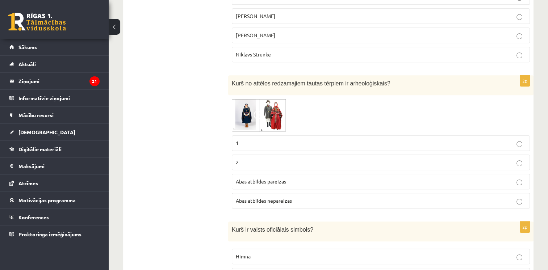
scroll to position [424, 0]
click at [277, 101] on img at bounding box center [259, 114] width 54 height 33
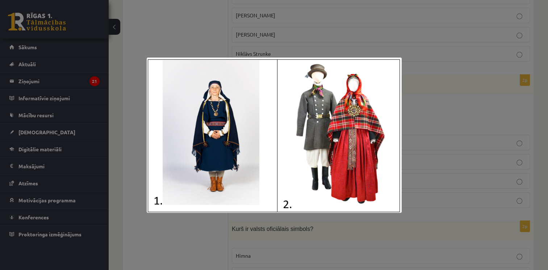
click at [496, 77] on div at bounding box center [274, 135] width 548 height 270
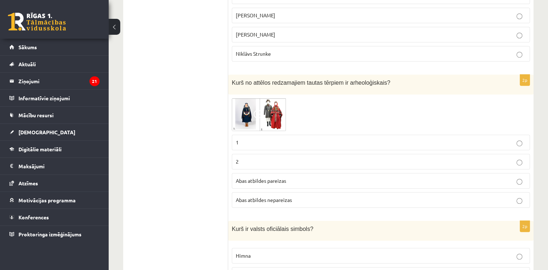
click at [390, 137] on label "1" at bounding box center [381, 143] width 298 height 16
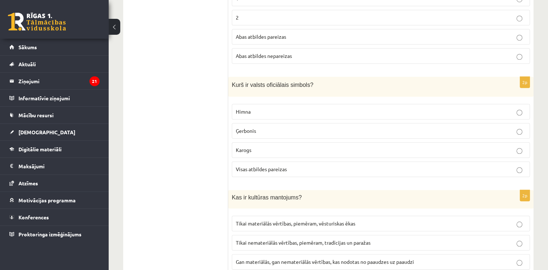
scroll to position [576, 0]
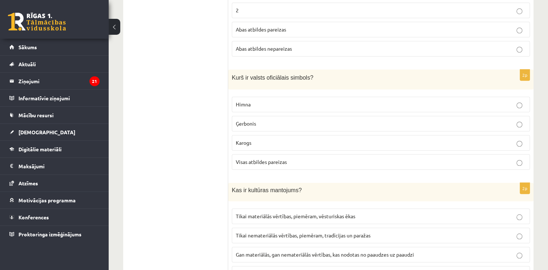
click at [256, 120] on p "Ģerbonis" at bounding box center [381, 124] width 290 height 8
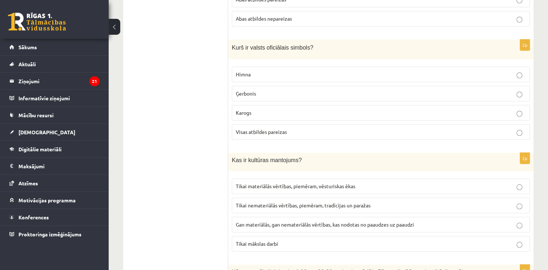
scroll to position [606, 0]
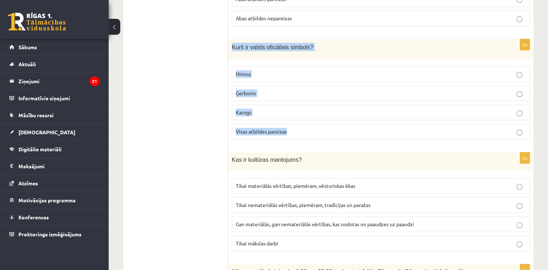
drag, startPoint x: 231, startPoint y: 37, endPoint x: 345, endPoint y: 119, distance: 140.4
click at [345, 119] on div "2p Kurš ir valsts oficiālais simbols? Himna Ģerbonis Karogs Visas atbildes pare…" at bounding box center [381, 92] width 306 height 106
copy div "Kurš ir valsts oficiālais simbols? Himna Ģerbonis Karogs Visas atbildes pareizas"
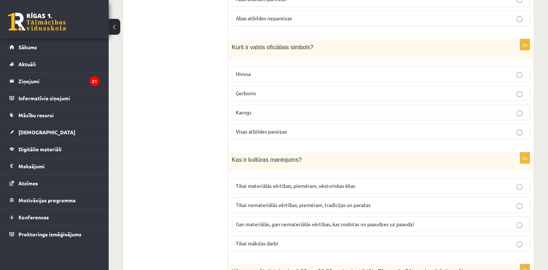
click at [289, 128] on p "Visas atbildes pareizas" at bounding box center [381, 132] width 290 height 8
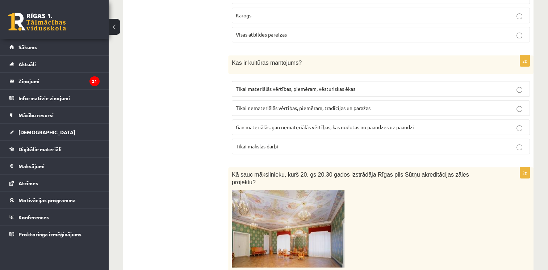
scroll to position [705, 0]
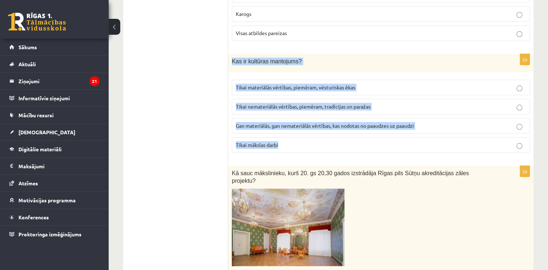
drag, startPoint x: 231, startPoint y: 48, endPoint x: 310, endPoint y: 145, distance: 125.7
click at [310, 145] on div "2p Kas ir kultūras mantojums? Tikai materiālās vērtības, piemēram, vēsturiskas …" at bounding box center [381, 106] width 306 height 105
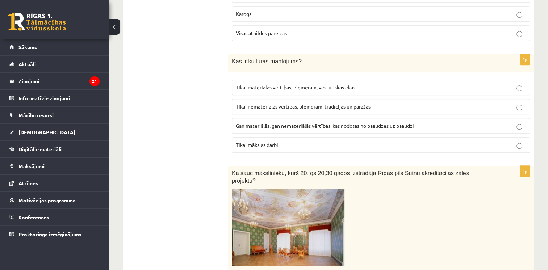
drag, startPoint x: 310, startPoint y: 145, endPoint x: 295, endPoint y: 152, distance: 16.2
click at [309, 123] on span "Gan materiālās, gan nemateriālās vērtības, kas nodotas no paaudzes uz paaudzi" at bounding box center [325, 126] width 178 height 7
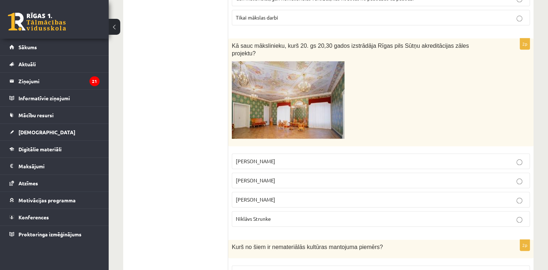
scroll to position [832, 0]
click at [332, 90] on img at bounding box center [288, 100] width 113 height 78
click at [415, 177] on p "[PERSON_NAME]" at bounding box center [381, 181] width 290 height 8
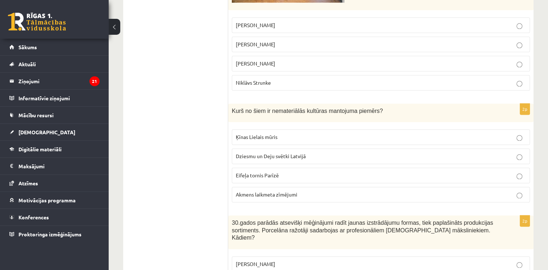
scroll to position [976, 0]
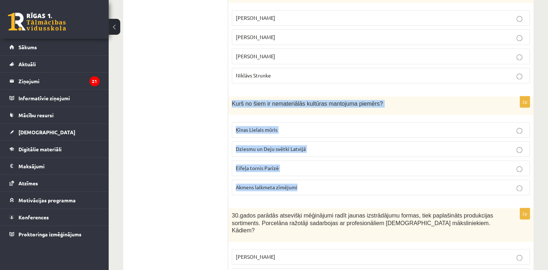
drag, startPoint x: 230, startPoint y: 82, endPoint x: 327, endPoint y: 162, distance: 125.1
click at [327, 162] on div "2p Kurš no šiem ir nemateriālās kultūras mantojuma piemērs? Ķīnas Lielais mūris…" at bounding box center [381, 148] width 306 height 105
copy div "Kurš no šiem ir nemateriālās kultūras mantojuma piemērs? Ķīnas Lielais mūris Dz…"
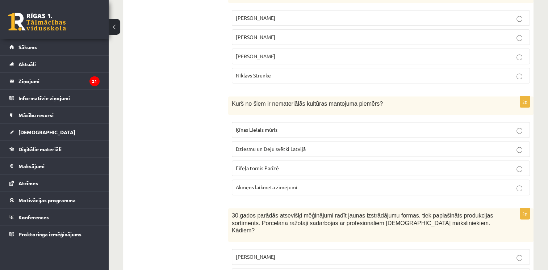
click at [196, 64] on ul "1. uzdevums 2. uzdevums 3. uzdevums 4. uzdevums" at bounding box center [179, 135] width 98 height 1927
click at [270, 146] on span "Dziesmu un Deju svētki Latvijā" at bounding box center [271, 149] width 70 height 7
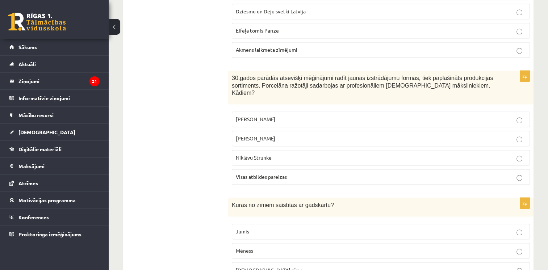
scroll to position [1113, 0]
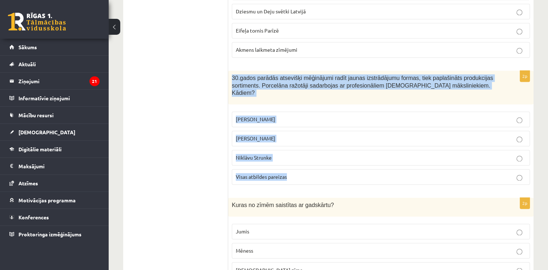
drag, startPoint x: 232, startPoint y: 54, endPoint x: 303, endPoint y: 154, distance: 123.5
click at [303, 154] on div "2p 30.gados parādās atsevišķi mēģinājumi radīt jaunas izstrādājumu formas, tiek…" at bounding box center [381, 131] width 306 height 120
copy div "30.gados parādās atsevišķi mēģinājumi radīt jaunas izstrādājumu formas, tiek pa…"
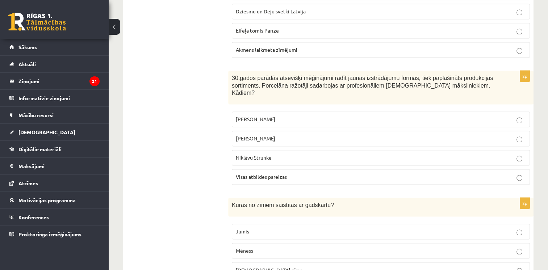
click at [281, 174] on span "Visas atbildes pareizas" at bounding box center [261, 177] width 51 height 7
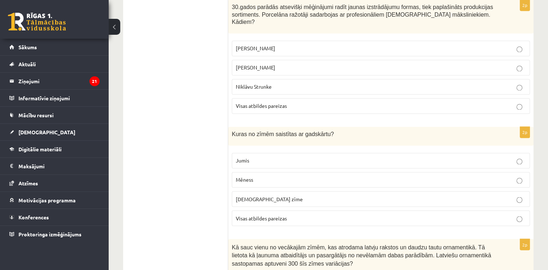
scroll to position [1222, 0]
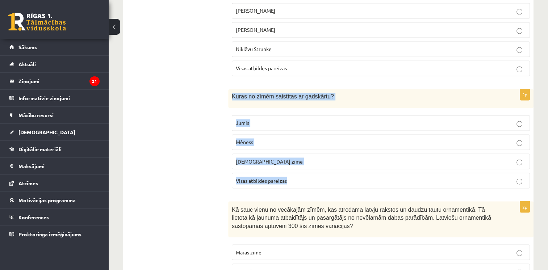
drag, startPoint x: 231, startPoint y: 67, endPoint x: 306, endPoint y: 146, distance: 108.7
click at [306, 146] on div "2p Kuras no zīmēm saistītas ar gadskārtu? Jumis Mēness Dieva zīme Visas atbilde…" at bounding box center [381, 141] width 306 height 105
copy div "Kuras no zīmēm saistītas ar gadskārtu? Jumis Mēness Dieva zīme Visas atbildes p…"
click at [266, 119] on p "Jumis" at bounding box center [381, 123] width 290 height 8
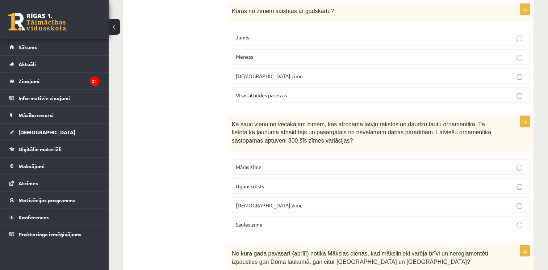
scroll to position [1344, 0]
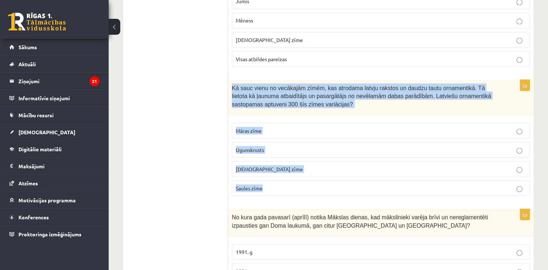
drag, startPoint x: 231, startPoint y: 59, endPoint x: 291, endPoint y: 170, distance: 127.2
click at [291, 170] on div "2p Kā sauc vienu no vecākajām zīmēm, kas atrodama latvju rakstos un daudzu taut…" at bounding box center [381, 141] width 306 height 123
copy div "Kā sauc vienu no vecākajām zīmēm, kas atrodama latvju rakstos un daudzu tautu o…"
click at [272, 146] on p "Ugunskrusts" at bounding box center [381, 150] width 290 height 8
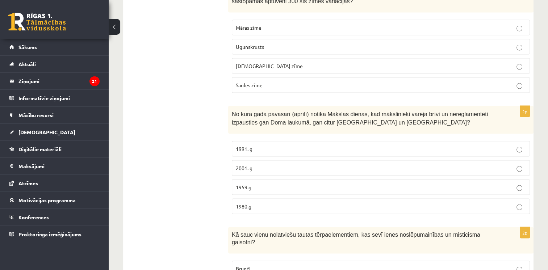
scroll to position [1454, 0]
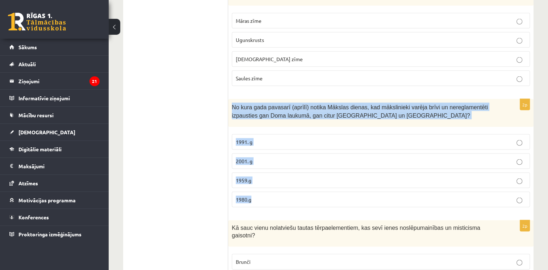
drag, startPoint x: 230, startPoint y: 76, endPoint x: 284, endPoint y: 177, distance: 114.0
click at [284, 177] on div "2p No kura gada pavasarī (aprīlī) notika Mākslas dienas, kad mākslinieki varēja…" at bounding box center [381, 156] width 306 height 114
copy div "No kura gada pavasarī (aprīlī) notika Mākslas dienas, kad mākslinieki varēja br…"
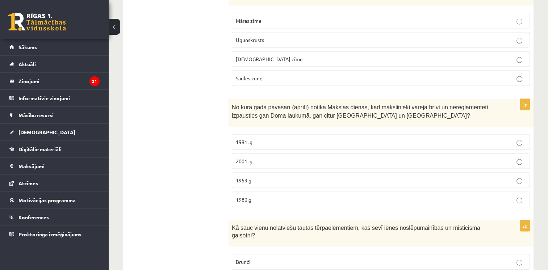
click at [267, 138] on p "1991. g" at bounding box center [381, 142] width 290 height 8
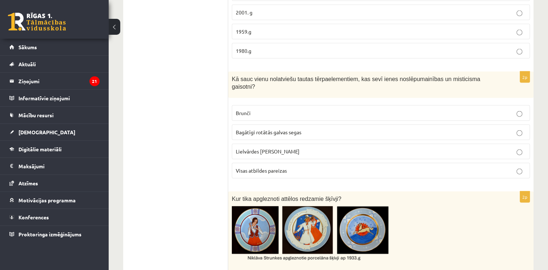
scroll to position [1604, 0]
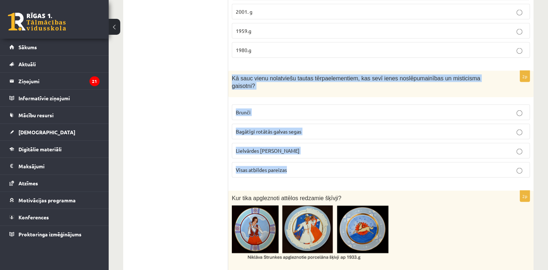
drag, startPoint x: 232, startPoint y: 49, endPoint x: 316, endPoint y: 136, distance: 120.7
click at [316, 136] on div "2p Kā sauc vienu no latviešu tautas tērpa elementiem, kas sevī ienes noslēpumai…" at bounding box center [381, 127] width 306 height 112
copy div "Kā sauc vienu no latviešu tautas tērpa elementiem, kas sevī ienes noslēpumainīb…"
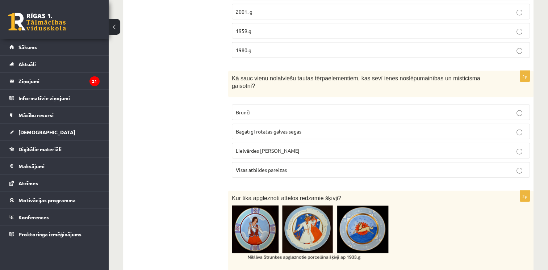
click at [354, 166] on p "Visas atbildes pareizas" at bounding box center [381, 170] width 290 height 8
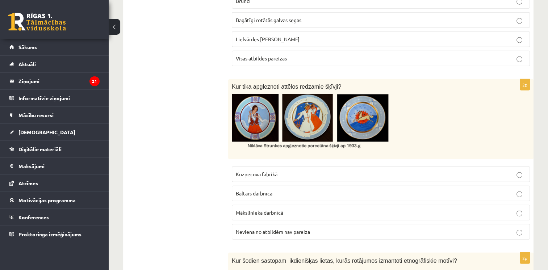
scroll to position [1717, 0]
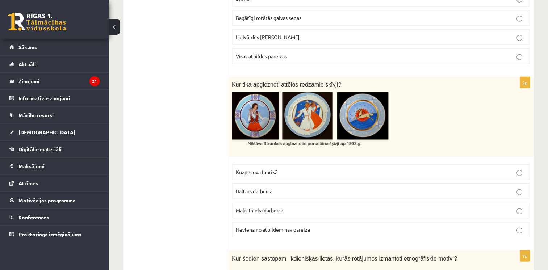
click at [325, 226] on p "Neviena no atbildēm nav pareiza" at bounding box center [381, 230] width 290 height 8
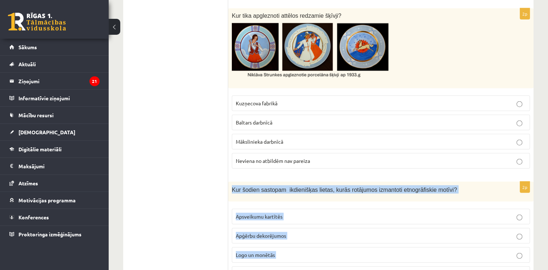
drag, startPoint x: 229, startPoint y: 149, endPoint x: 309, endPoint y: 236, distance: 118.5
click at [309, 236] on div "2p Kur šodien sastopam ikdienišķas lietas, kurās rotājumos izmantoti etnogrāfis…" at bounding box center [381, 235] width 306 height 106
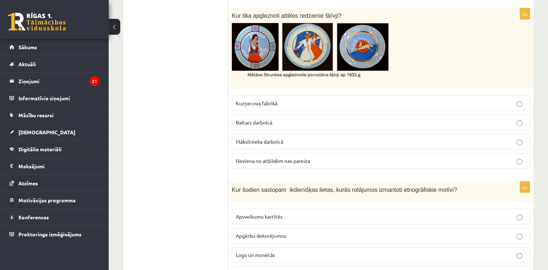
click at [287, 270] on span "Visas atbildes pareizas" at bounding box center [261, 274] width 51 height 7
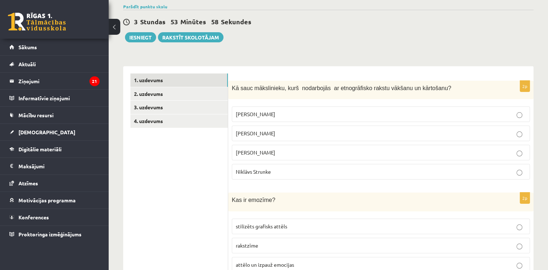
scroll to position [0, 0]
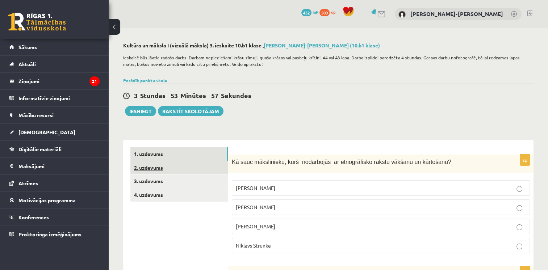
click at [175, 165] on link "2. uzdevums" at bounding box center [179, 167] width 98 height 13
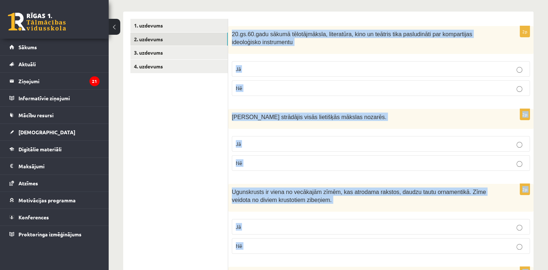
scroll to position [155, 0]
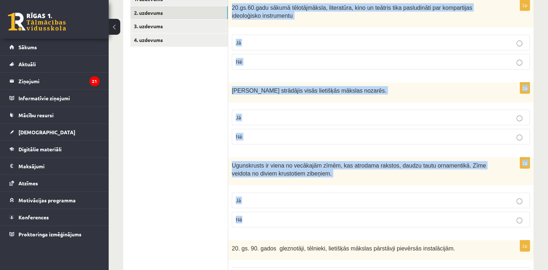
drag, startPoint x: 231, startPoint y: 55, endPoint x: 355, endPoint y: 231, distance: 215.3
drag, startPoint x: 182, startPoint y: 63, endPoint x: 267, endPoint y: 41, distance: 88.0
drag, startPoint x: 267, startPoint y: 41, endPoint x: 199, endPoint y: 83, distance: 80.1
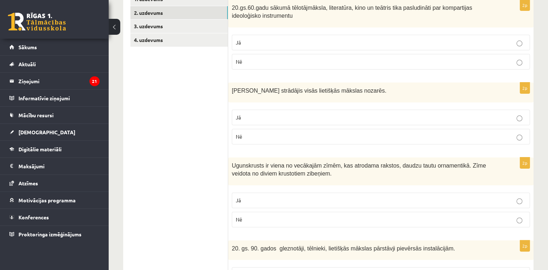
click at [282, 42] on p "Jā" at bounding box center [381, 43] width 290 height 8
click at [313, 108] on fieldset "Jā Nē" at bounding box center [381, 126] width 298 height 41
click at [316, 117] on p "Jā" at bounding box center [381, 118] width 290 height 8
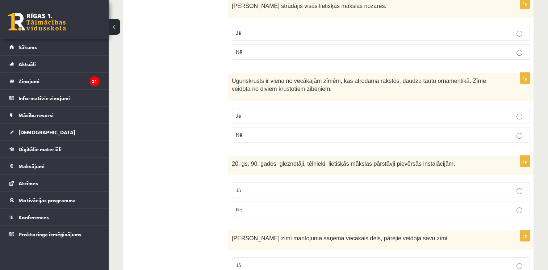
scroll to position [245, 0]
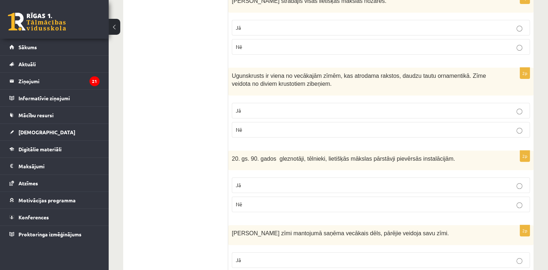
click at [310, 108] on p "Jā" at bounding box center [381, 111] width 290 height 8
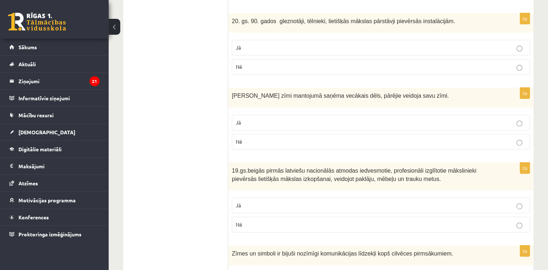
scroll to position [384, 0]
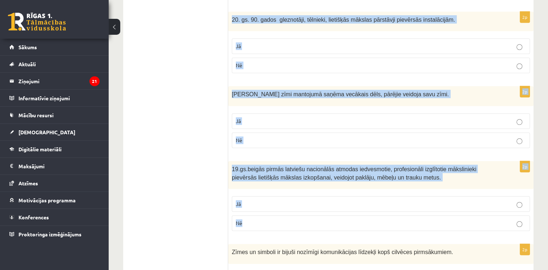
drag, startPoint x: 231, startPoint y: 18, endPoint x: 316, endPoint y: 221, distance: 220.3
click at [316, 221] on form "2p 20.gs.60.gadu sākumā tēlotājmāksla, literatūra, kino un teātris tika pasludi…" at bounding box center [381, 149] width 291 height 773
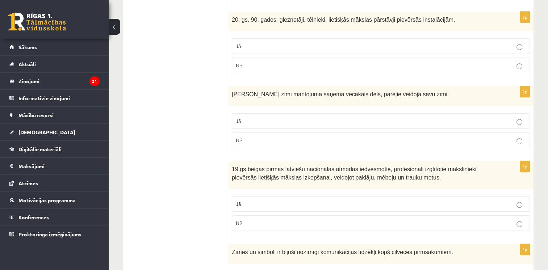
click at [196, 84] on ul "1. uzdevums 2. uzdevums 3. uzdevums 4. uzdevums" at bounding box center [179, 149] width 98 height 773
click at [248, 48] on p "Jā" at bounding box center [381, 46] width 290 height 8
click at [274, 118] on p "Jā" at bounding box center [381, 121] width 290 height 8
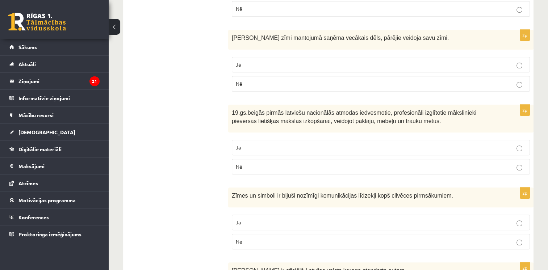
scroll to position [443, 0]
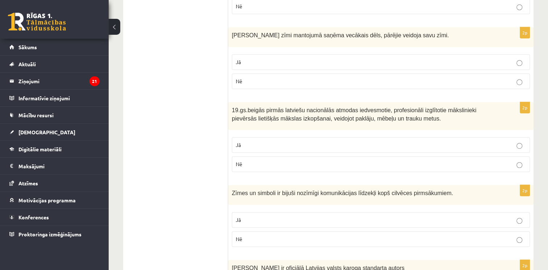
click at [313, 142] on p "Jā" at bounding box center [381, 145] width 290 height 8
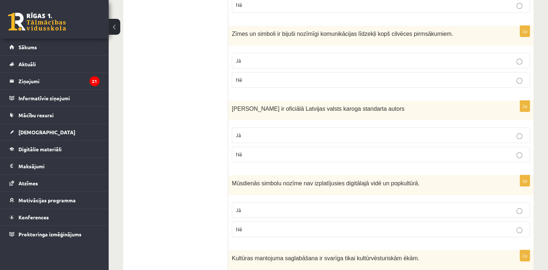
scroll to position [605, 0]
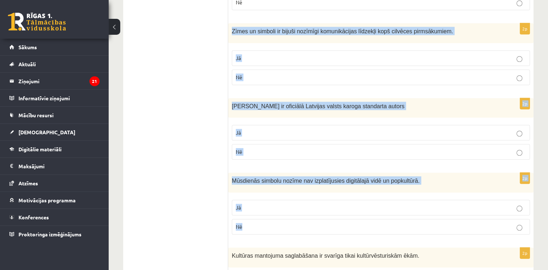
drag, startPoint x: 232, startPoint y: 27, endPoint x: 275, endPoint y: 232, distance: 210.0
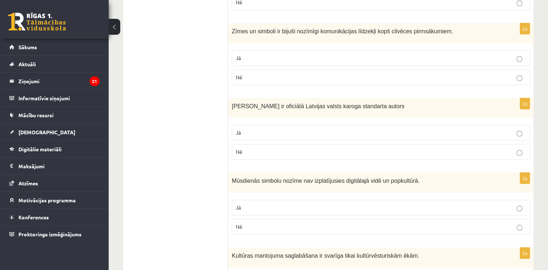
click at [248, 56] on p "Jā" at bounding box center [381, 58] width 290 height 8
click at [279, 129] on p "Jā" at bounding box center [381, 133] width 290 height 8
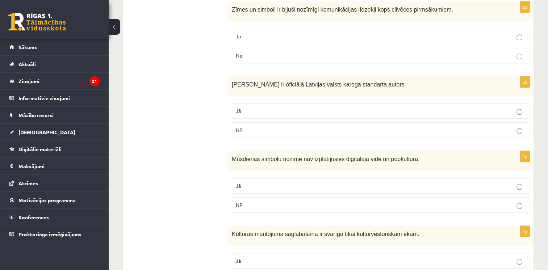
scroll to position [627, 0]
click at [302, 202] on p "Nē" at bounding box center [381, 206] width 290 height 8
click at [295, 123] on label "Nē" at bounding box center [381, 131] width 298 height 16
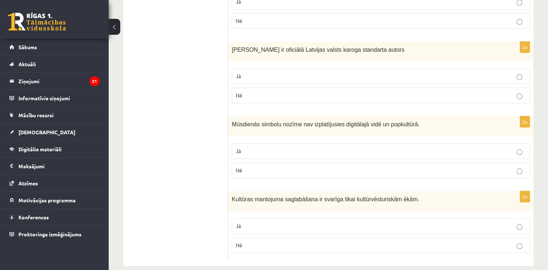
scroll to position [668, 0]
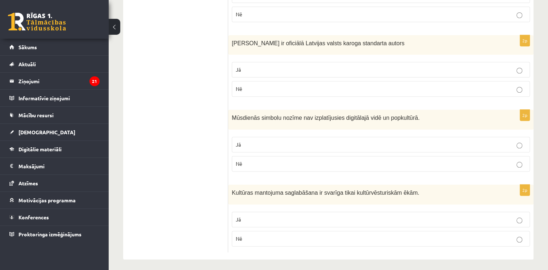
click at [329, 235] on p "Nē" at bounding box center [381, 239] width 290 height 8
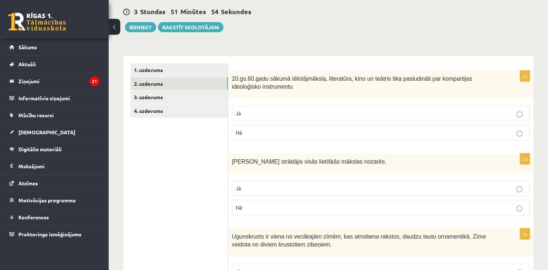
scroll to position [0, 0]
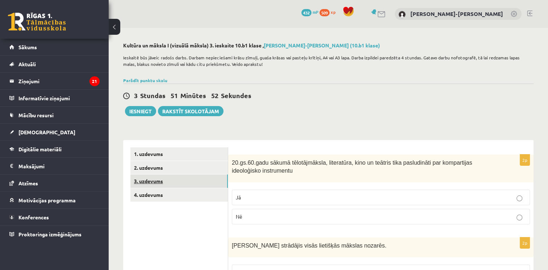
click at [154, 181] on link "3. uzdevums" at bounding box center [179, 181] width 98 height 13
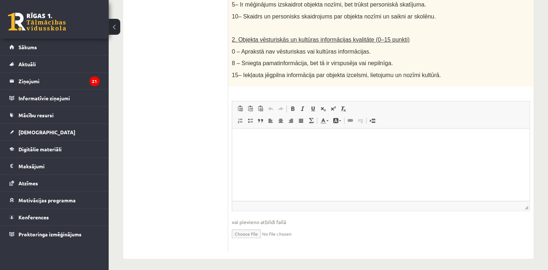
scroll to position [467, 0]
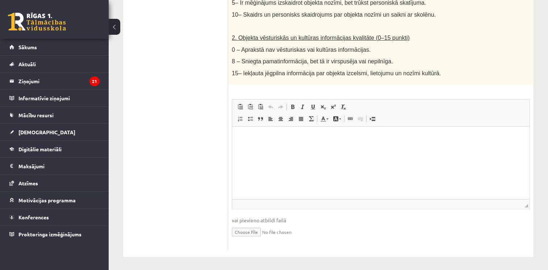
click at [246, 140] on p "Rich Text Editor, wiswyg-editor-user-answer-47433859570460" at bounding box center [381, 138] width 283 height 8
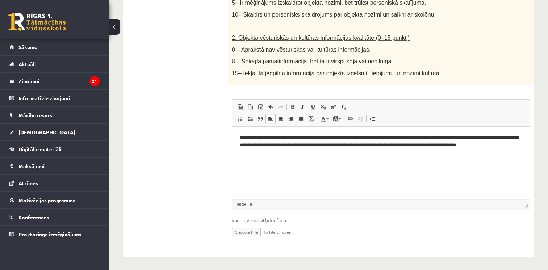
click at [242, 230] on input "file" at bounding box center [381, 231] width 298 height 15
type input "**********"
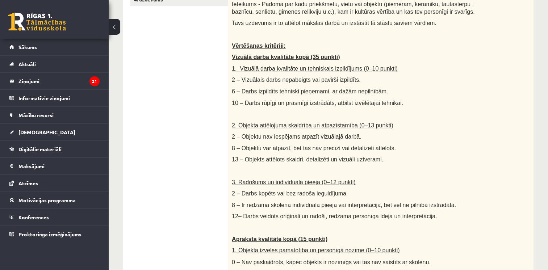
scroll to position [0, 0]
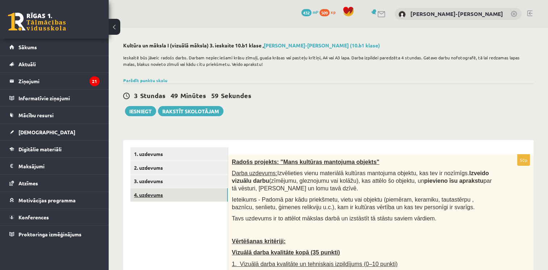
click at [174, 194] on link "4. uzdevums" at bounding box center [179, 194] width 98 height 13
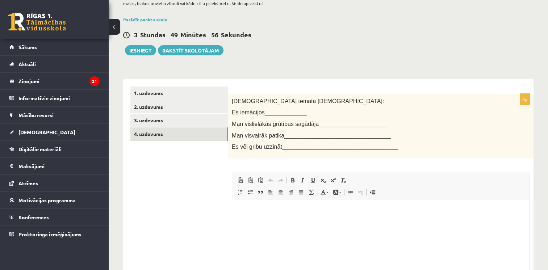
scroll to position [98, 0]
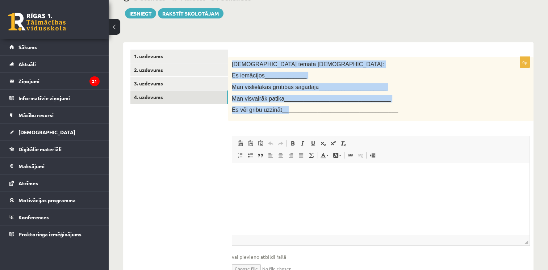
drag, startPoint x: 232, startPoint y: 62, endPoint x: 284, endPoint y: 110, distance: 70.5
click at [284, 110] on div "Šī temata ietvaros: Es iemācījos_____________ Man vislielākās grūtības sagādāja…" at bounding box center [381, 89] width 306 height 65
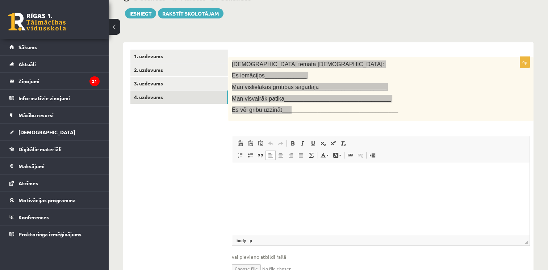
click at [249, 182] on html at bounding box center [381, 174] width 298 height 22
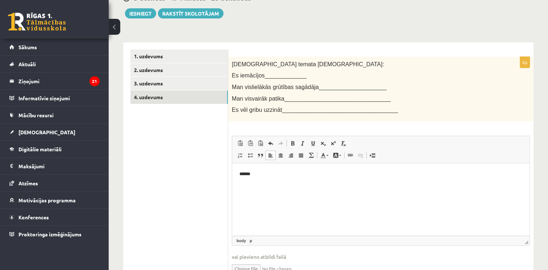
click at [428, 105] on div "Šī temata ietvaros: Es iemācījos_____________ Man vislielākās grūtības sagādāja…" at bounding box center [381, 89] width 306 height 65
click at [260, 174] on p "******" at bounding box center [381, 174] width 283 height 8
click at [327, 187] on p "**********" at bounding box center [381, 187] width 283 height 8
click at [386, 183] on p "**********" at bounding box center [381, 187] width 283 height 8
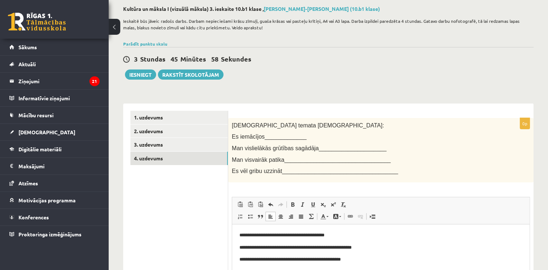
scroll to position [36, 0]
click at [196, 112] on link "1. uzdevums" at bounding box center [179, 117] width 98 height 13
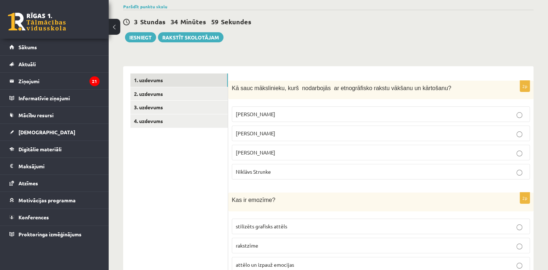
scroll to position [74, 0]
click at [152, 95] on link "2. uzdevums" at bounding box center [179, 93] width 98 height 13
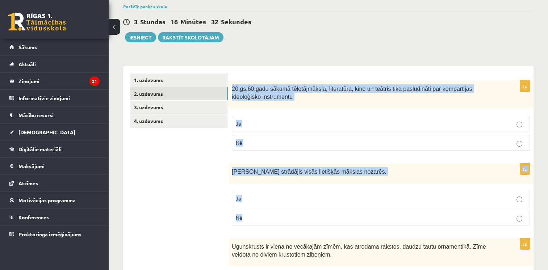
drag, startPoint x: 231, startPoint y: 88, endPoint x: 313, endPoint y: 219, distance: 154.5
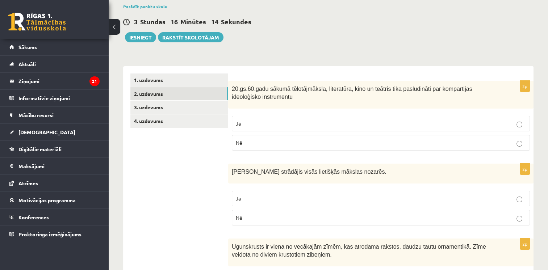
click at [295, 220] on p "Nē" at bounding box center [381, 218] width 290 height 8
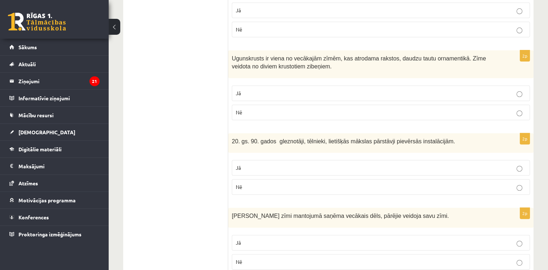
scroll to position [267, 0]
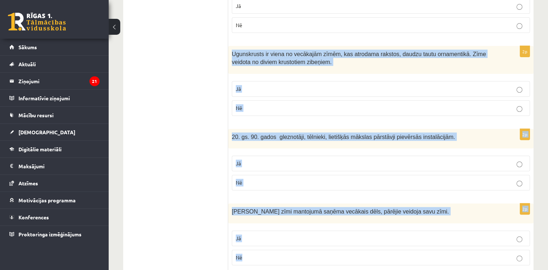
drag, startPoint x: 230, startPoint y: 50, endPoint x: 308, endPoint y: 250, distance: 214.7
click at [308, 250] on form "2p 20.gs.60.gadu sākumā tēlotājmāksla, literatūra, kino un teātris tika pasludi…" at bounding box center [381, 267] width 291 height 773
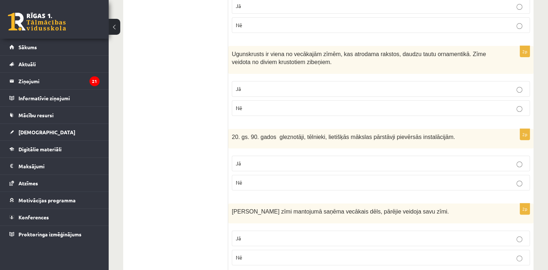
click at [155, 82] on ul "1. uzdevums 2. uzdevums 3. uzdevums 4. uzdevums" at bounding box center [179, 267] width 98 height 773
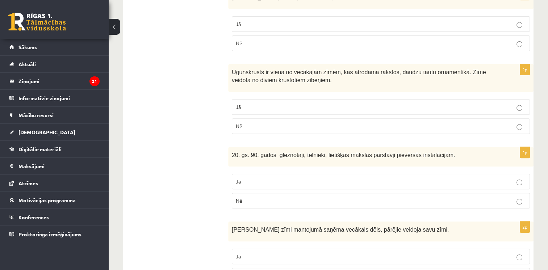
scroll to position [252, 0]
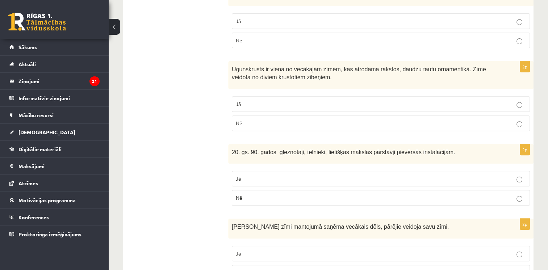
click at [345, 124] on p "Nē" at bounding box center [381, 124] width 290 height 8
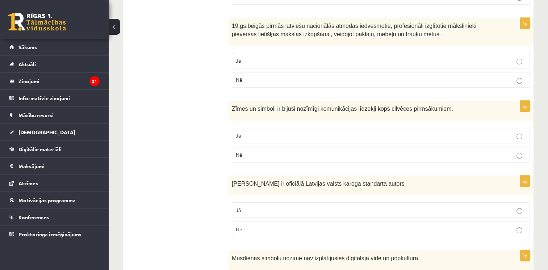
scroll to position [547, 0]
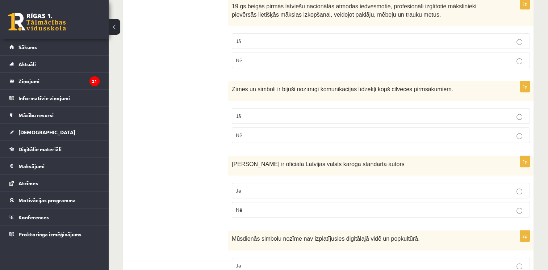
click at [355, 132] on p "Nē" at bounding box center [381, 136] width 290 height 8
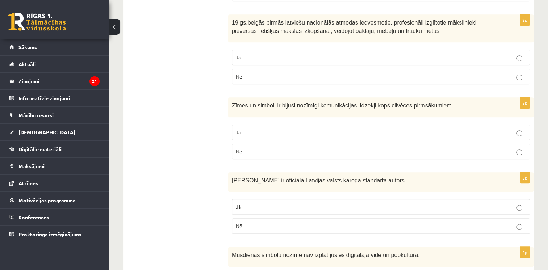
scroll to position [531, 0]
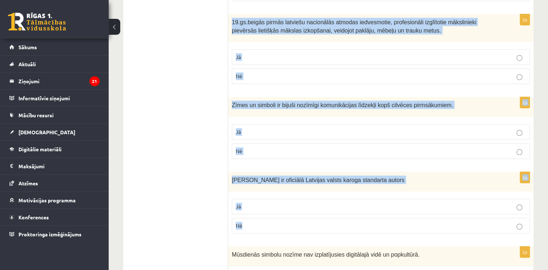
drag, startPoint x: 230, startPoint y: 20, endPoint x: 323, endPoint y: 227, distance: 227.0
click at [323, 227] on form "2p 20.gs.60.gadu sākumā tēlotājmāksla, literatūra, kino un teātris tika pasludi…" at bounding box center [381, 2] width 291 height 773
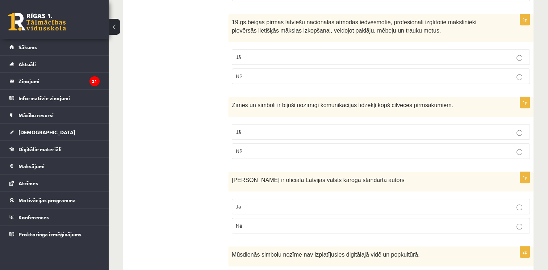
click at [185, 120] on ul "1. uzdevums 2. uzdevums 3. uzdevums 4. uzdevums" at bounding box center [179, 2] width 98 height 773
click at [282, 129] on p "Jā" at bounding box center [381, 132] width 290 height 8
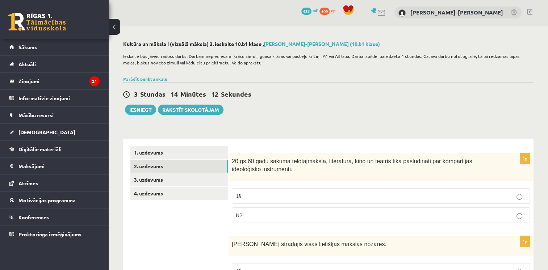
scroll to position [0, 0]
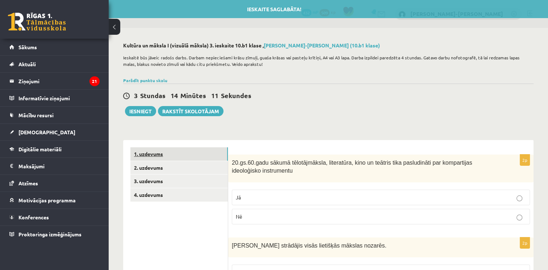
click at [162, 150] on link "1. uzdevums" at bounding box center [179, 154] width 98 height 13
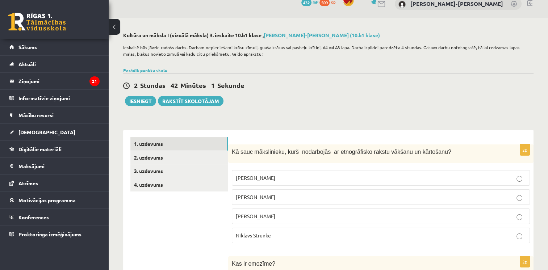
scroll to position [10, 0]
click at [143, 98] on button "Iesniegt" at bounding box center [140, 101] width 31 height 10
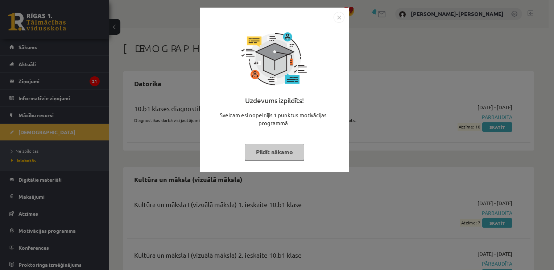
click at [336, 16] on img "Close" at bounding box center [338, 17] width 11 height 11
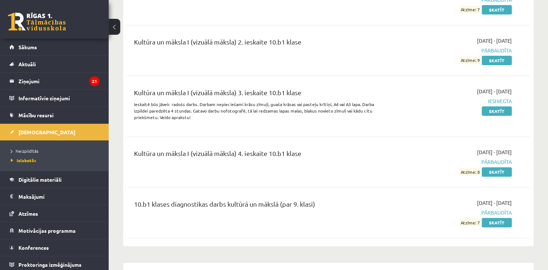
scroll to position [214, 0]
click at [490, 111] on link "Skatīt" at bounding box center [497, 110] width 30 height 9
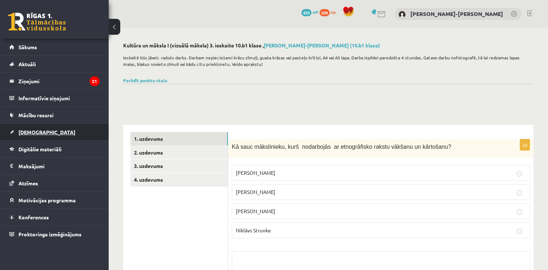
click at [36, 130] on span "[DEMOGRAPHIC_DATA]" at bounding box center [46, 132] width 57 height 7
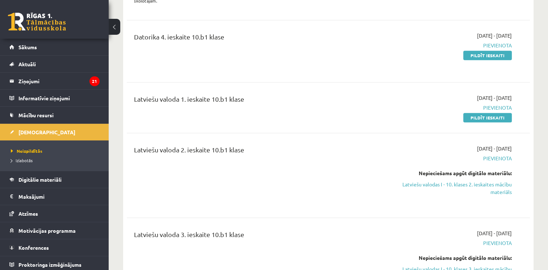
scroll to position [654, 0]
